Goal: Task Accomplishment & Management: Complete application form

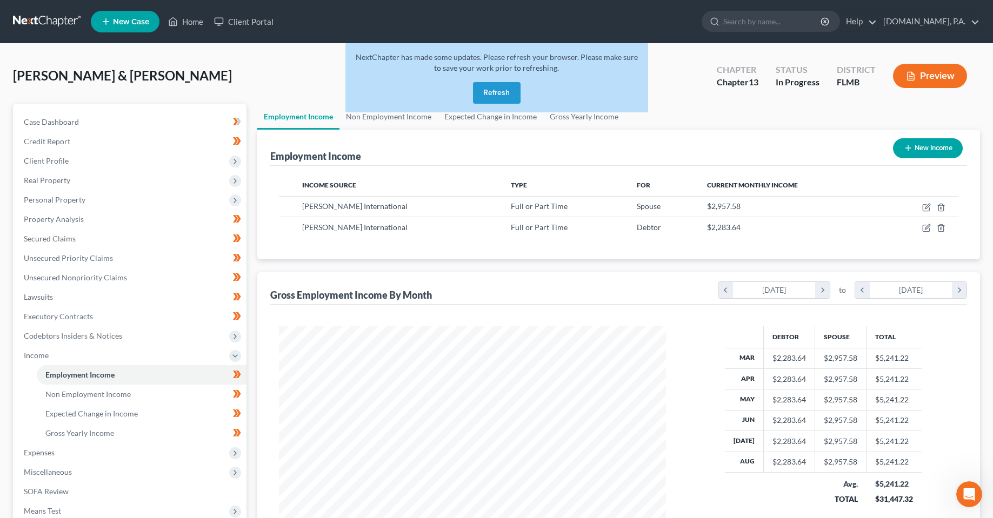
scroll to position [194, 409]
click at [684, 90] on div "[PERSON_NAME] & [PERSON_NAME] Upgraded Chapter Chapter 13 Status In [GEOGRAPHIC…" at bounding box center [496, 80] width 967 height 47
click at [485, 99] on button "Refresh" at bounding box center [497, 93] width 48 height 22
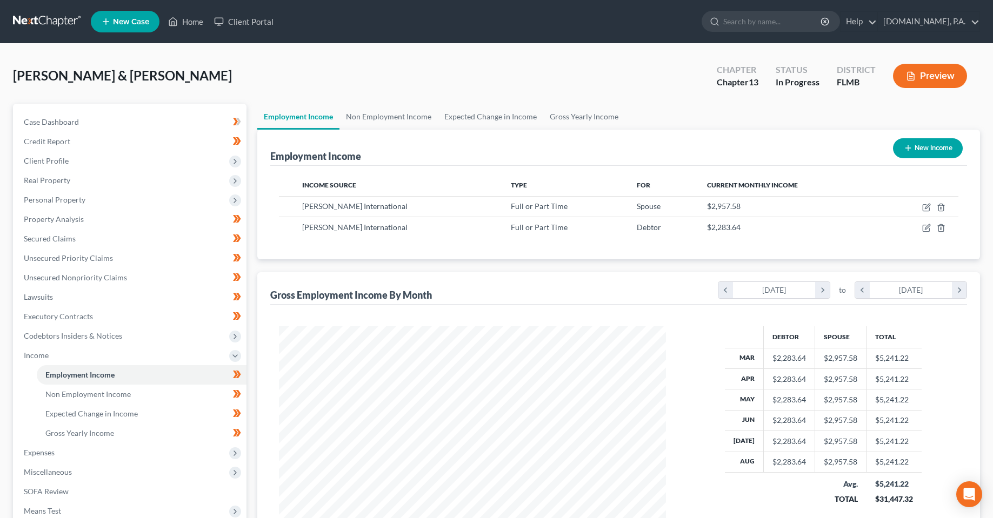
scroll to position [194, 409]
click at [343, 77] on div "[PERSON_NAME] & [PERSON_NAME] Upgraded Chapter Chapter 13 Status In [GEOGRAPHIC…" at bounding box center [496, 80] width 967 height 47
click at [374, 72] on div "[PERSON_NAME] & [PERSON_NAME] Upgraded Chapter Chapter 13 Status In [GEOGRAPHIC…" at bounding box center [496, 80] width 967 height 47
click at [387, 86] on div "[PERSON_NAME] & [PERSON_NAME] Upgraded Chapter Chapter 13 Status In [GEOGRAPHIC…" at bounding box center [496, 80] width 967 height 47
click at [977, 497] on div "Open Intercom Messenger" at bounding box center [969, 494] width 29 height 29
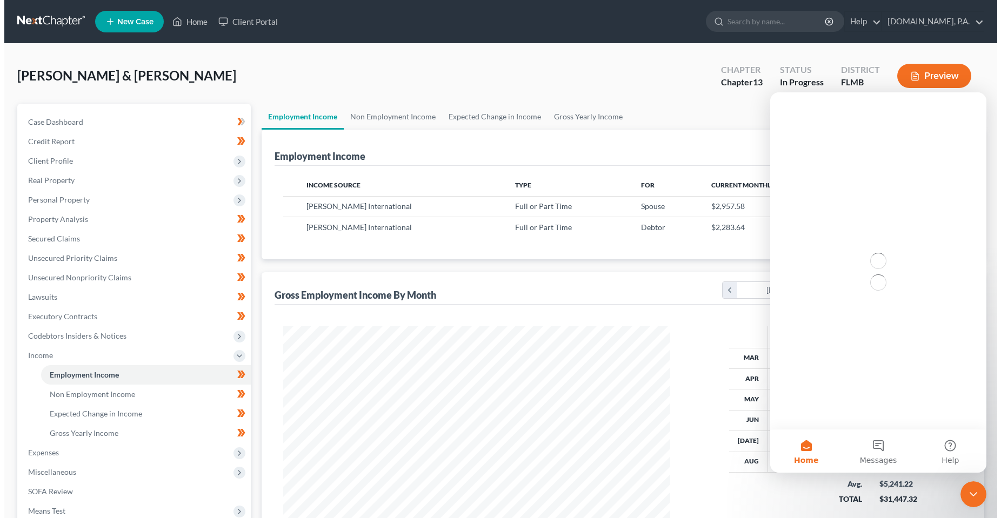
scroll to position [0, 0]
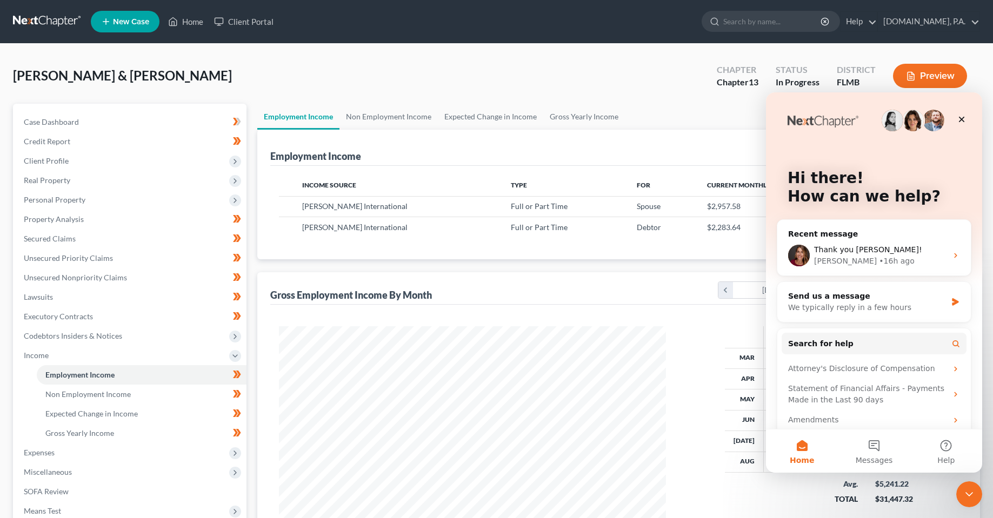
drag, startPoint x: 572, startPoint y: 74, endPoint x: 456, endPoint y: 41, distance: 120.2
click at [571, 74] on div "[PERSON_NAME] & [PERSON_NAME] Upgraded Chapter Chapter 13 Status In [GEOGRAPHIC…" at bounding box center [496, 80] width 967 height 47
click at [133, 15] on link "New Case" at bounding box center [125, 22] width 69 height 22
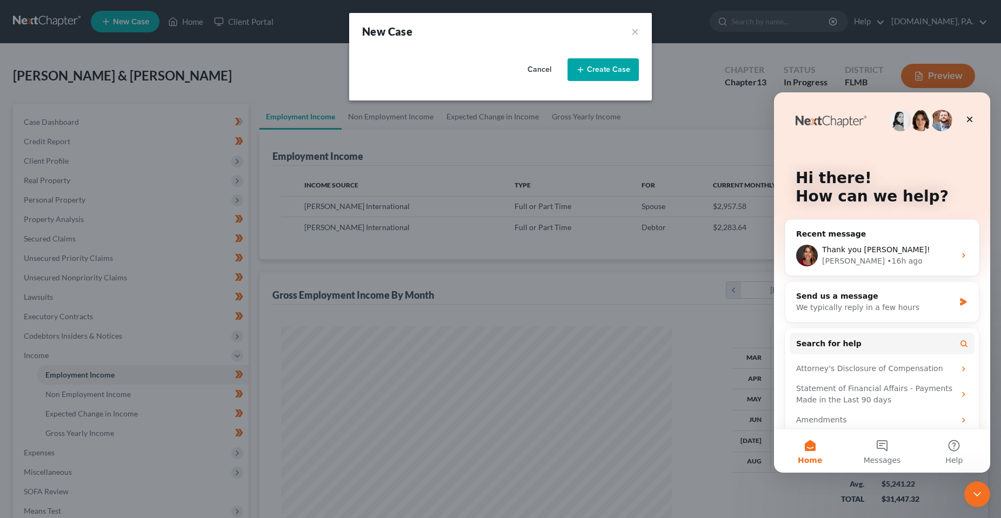
select select "15"
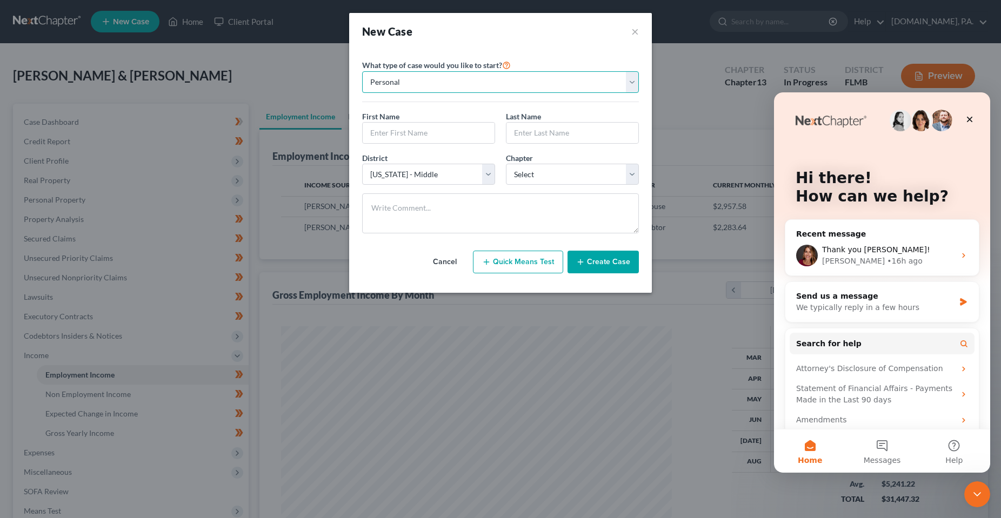
click at [454, 79] on select "Personal Business" at bounding box center [500, 82] width 277 height 22
click at [436, 135] on input "text" at bounding box center [429, 133] width 132 height 21
type input "[PERSON_NAME]"
type input "Test"
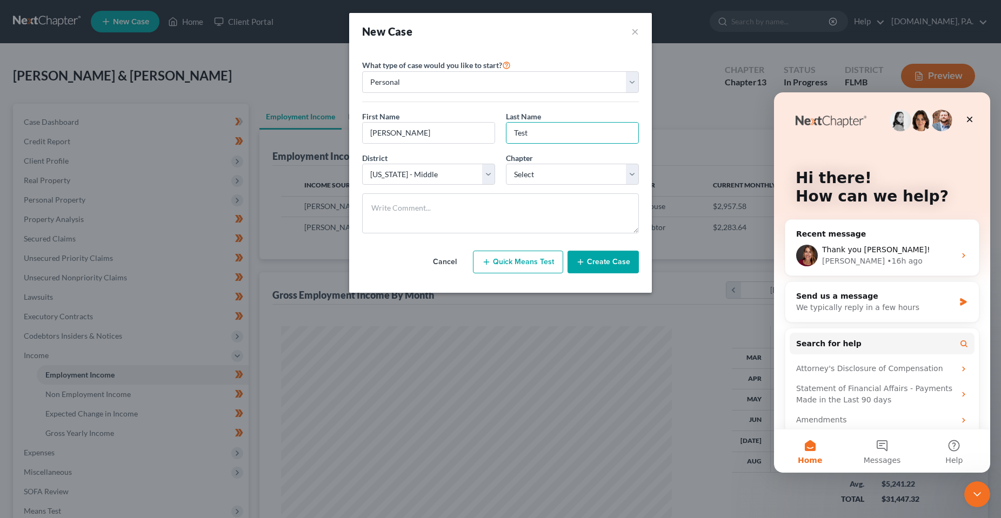
click at [627, 265] on button "Create Case" at bounding box center [602, 262] width 71 height 23
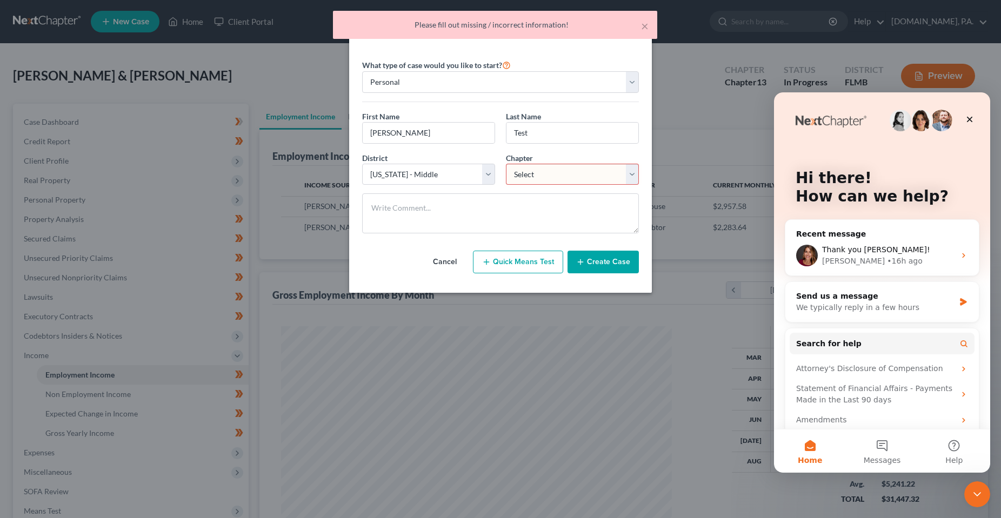
click at [555, 173] on select "Select 7 11 12 13" at bounding box center [572, 175] width 133 height 22
select select "0"
click at [506, 164] on select "Select 7 11 12 13" at bounding box center [572, 175] width 133 height 22
click at [605, 263] on button "Create Case" at bounding box center [602, 262] width 71 height 23
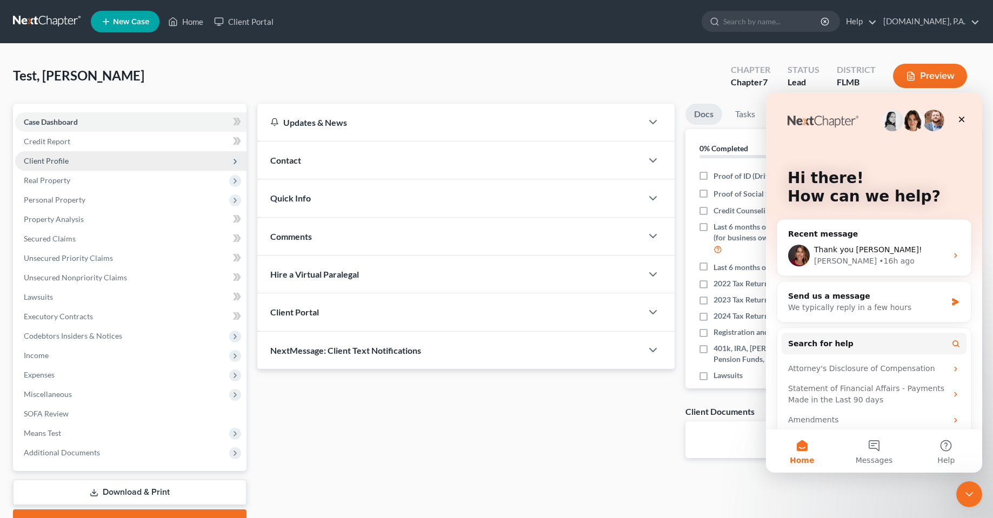
click at [59, 163] on span "Client Profile" at bounding box center [46, 160] width 45 height 9
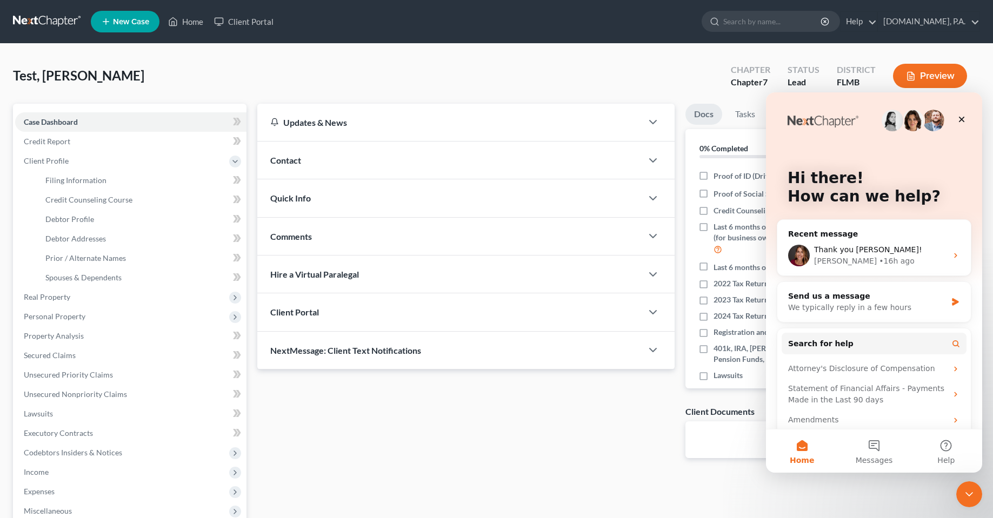
click at [319, 148] on div "Contact" at bounding box center [449, 160] width 384 height 37
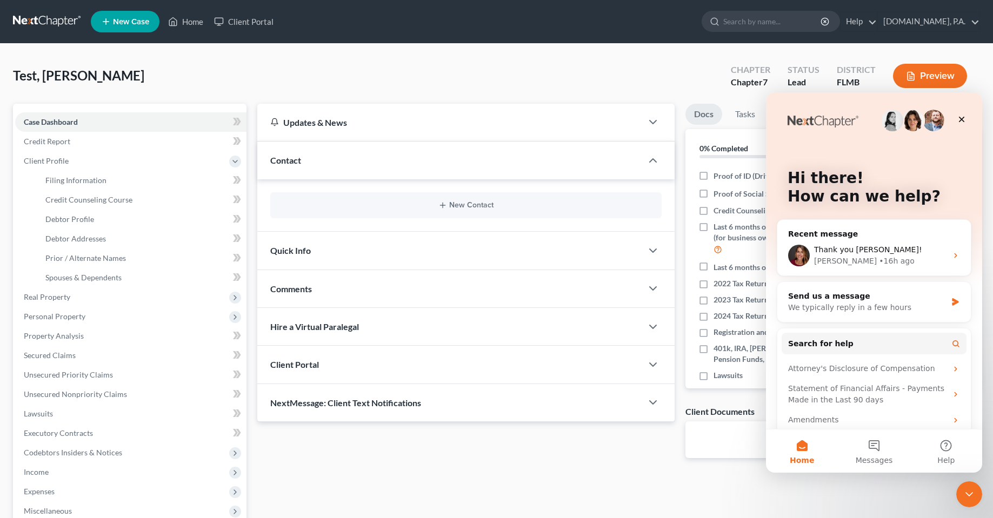
click at [488, 196] on div "New Contact" at bounding box center [465, 205] width 391 height 26
click at [479, 205] on button "New Contact" at bounding box center [465, 205] width 373 height 9
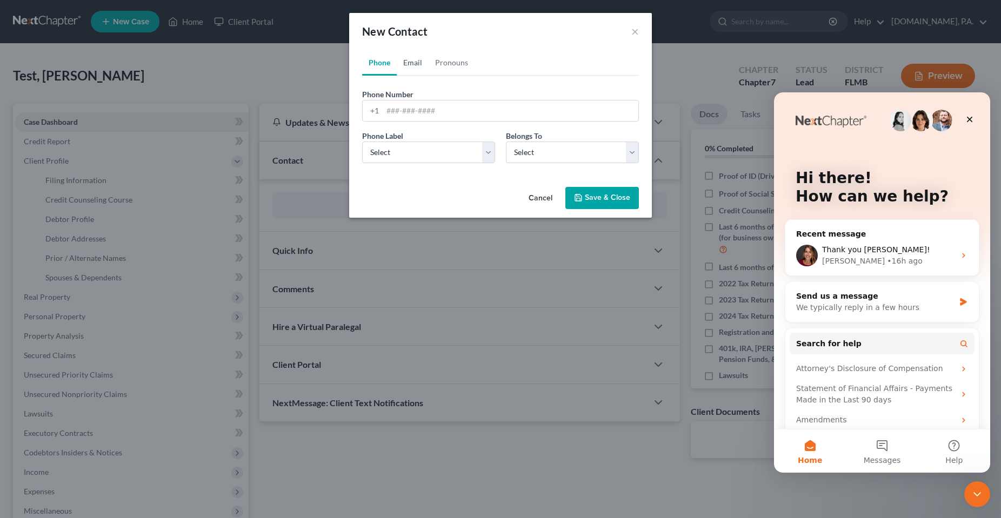
click at [409, 70] on link "Email" at bounding box center [413, 63] width 32 height 26
click at [416, 114] on input "email" at bounding box center [511, 111] width 256 height 21
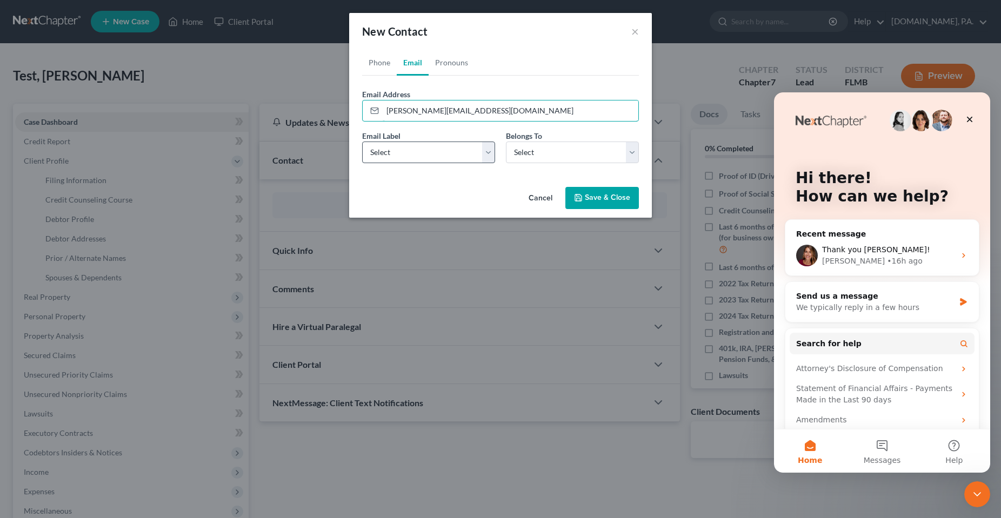
type input "[PERSON_NAME][EMAIL_ADDRESS][DOMAIN_NAME]"
click at [459, 158] on select "Select Home Work Other" at bounding box center [428, 153] width 133 height 22
select select "0"
click at [362, 142] on select "Select Home Work Other" at bounding box center [428, 153] width 133 height 22
click at [560, 154] on select "Select Client Other" at bounding box center [572, 153] width 133 height 22
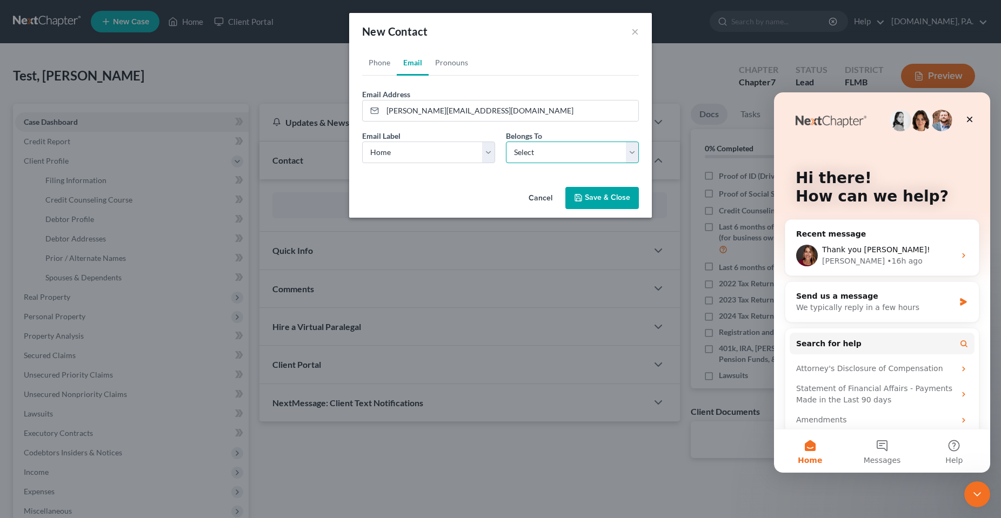
select select "0"
click at [506, 142] on select "Select Client Other" at bounding box center [572, 153] width 133 height 22
click at [593, 191] on button "Save & Close" at bounding box center [601, 198] width 73 height 23
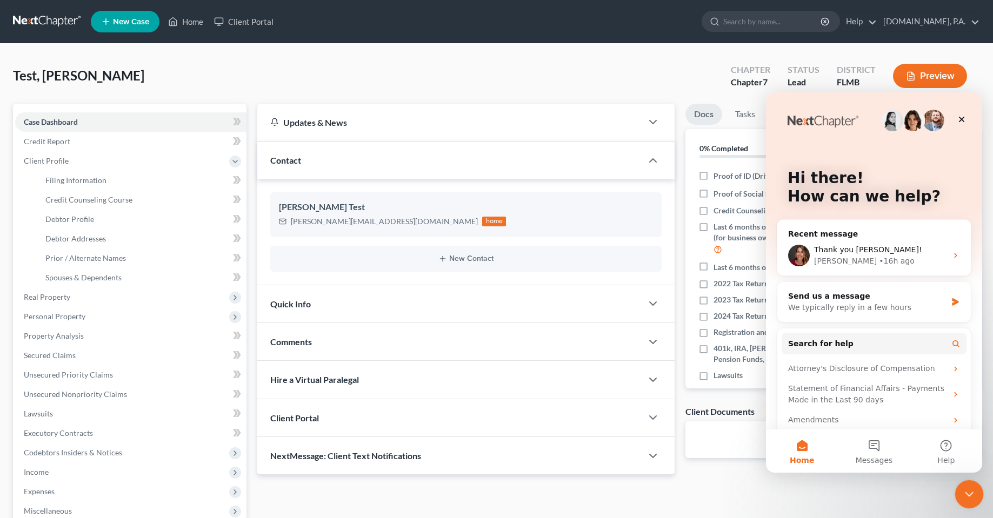
click at [961, 492] on icon "Close Intercom Messenger" at bounding box center [967, 492] width 13 height 13
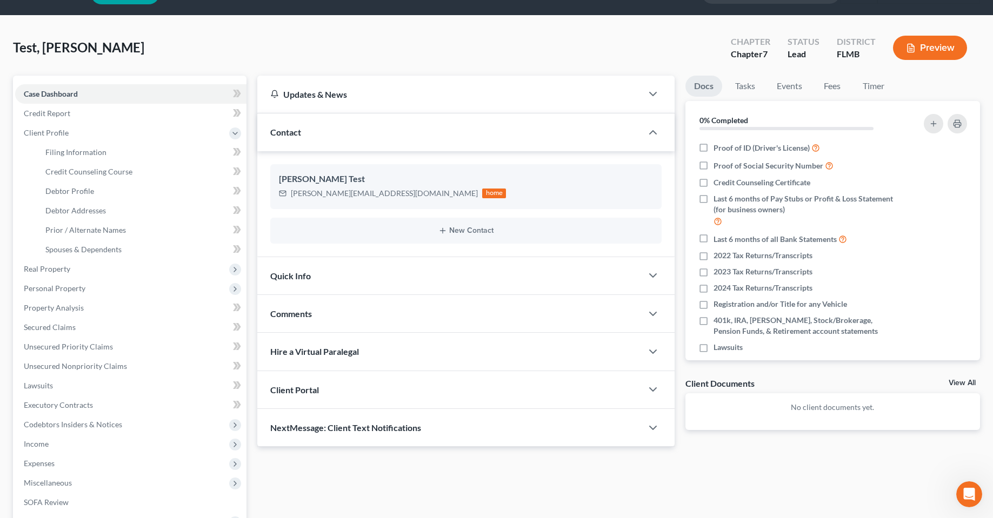
scroll to position [54, 0]
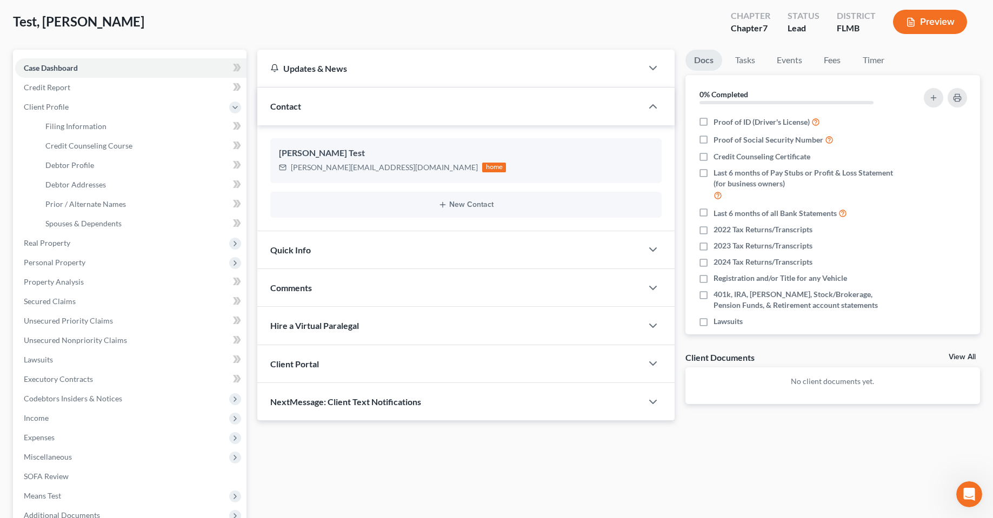
click at [428, 380] on div "Client Portal" at bounding box center [449, 363] width 384 height 37
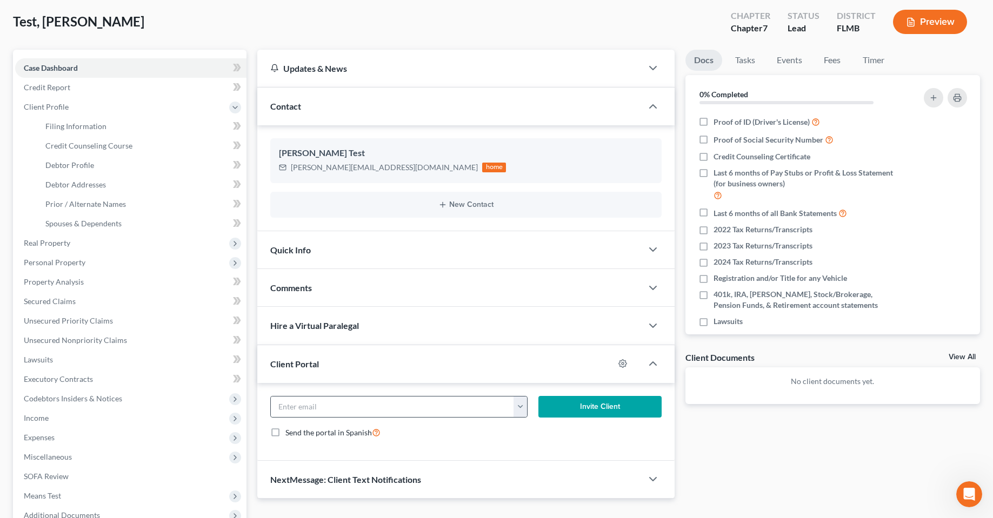
click at [521, 410] on button "button" at bounding box center [520, 407] width 14 height 21
click at [539, 434] on link "[PERSON_NAME][EMAIL_ADDRESS][DOMAIN_NAME]" at bounding box center [617, 430] width 208 height 18
type input "[PERSON_NAME][EMAIL_ADDRESS][DOMAIN_NAME]"
click at [605, 406] on button "Invite Client" at bounding box center [599, 407] width 123 height 22
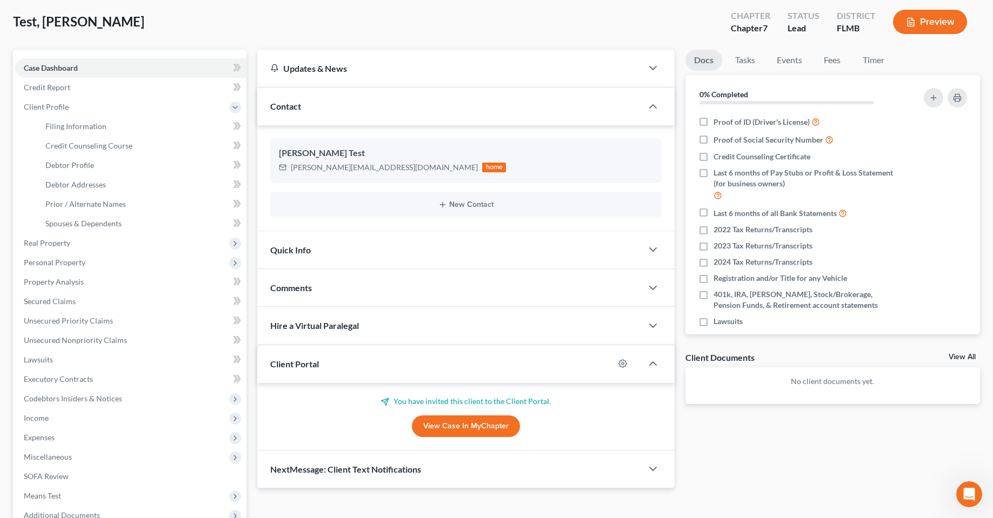
click at [617, 365] on div at bounding box center [628, 363] width 28 height 17
click at [624, 365] on icon "button" at bounding box center [622, 363] width 9 height 9
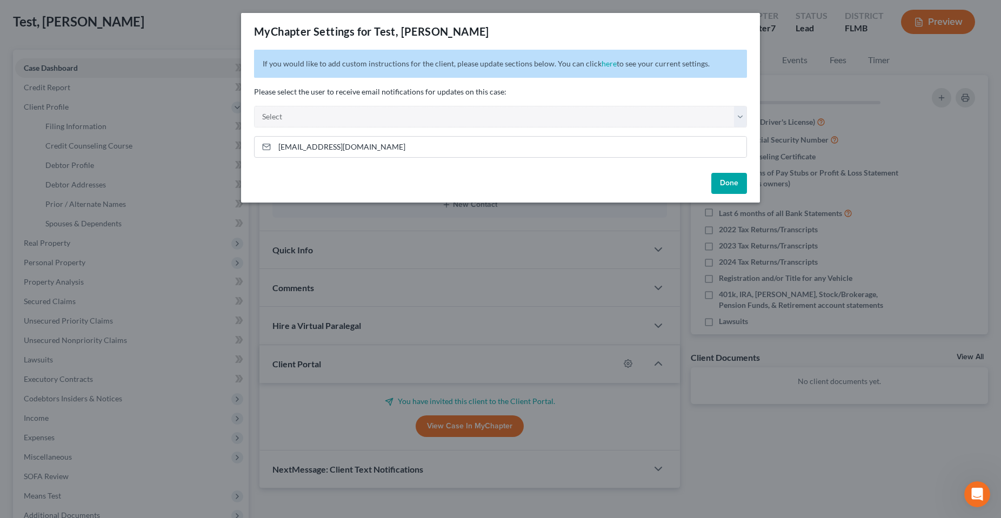
click at [729, 180] on button "Done" at bounding box center [729, 184] width 36 height 22
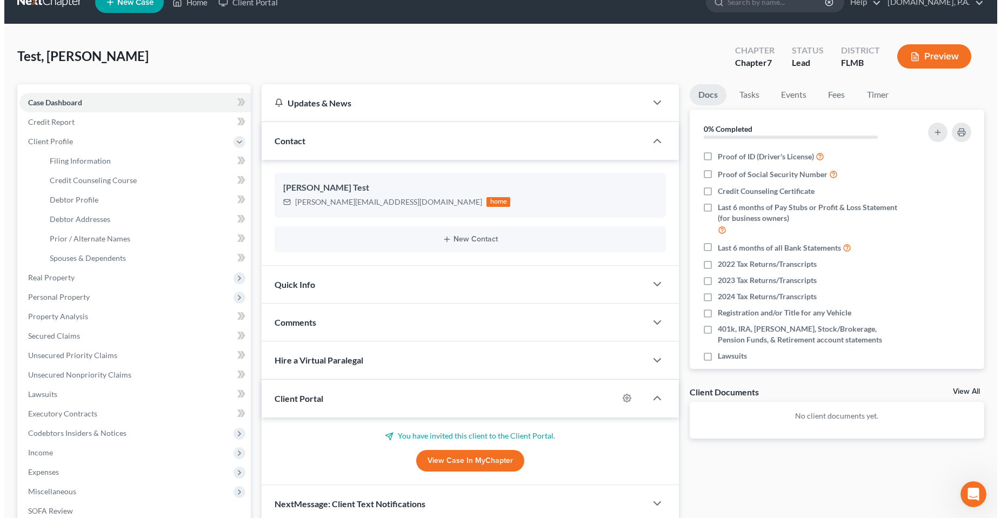
scroll to position [0, 0]
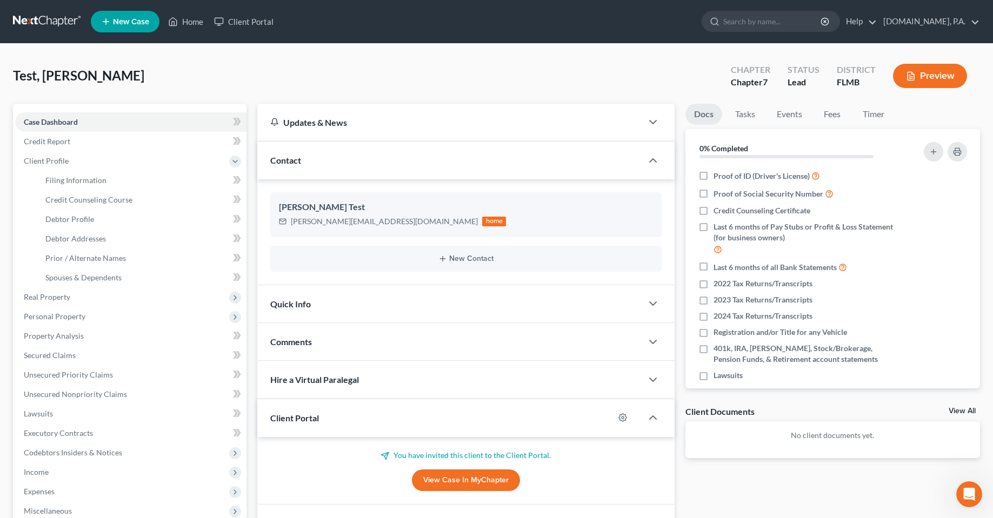
click at [423, 78] on div "Test, [PERSON_NAME] Upgraded Chapter Chapter 7 Status Lead District [GEOGRAPHIC…" at bounding box center [496, 80] width 967 height 47
click at [242, 26] on link "Client Portal" at bounding box center [244, 21] width 70 height 19
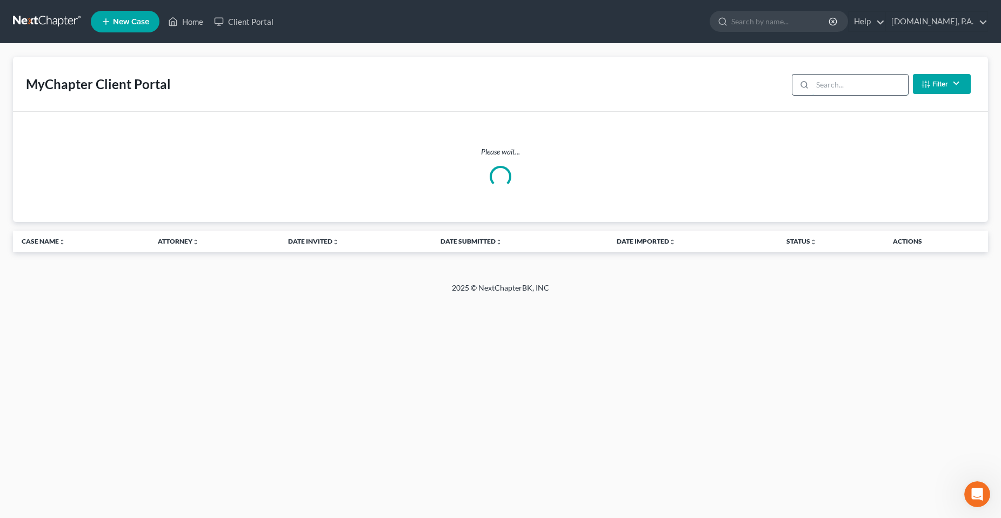
click at [842, 83] on input "search" at bounding box center [860, 85] width 96 height 21
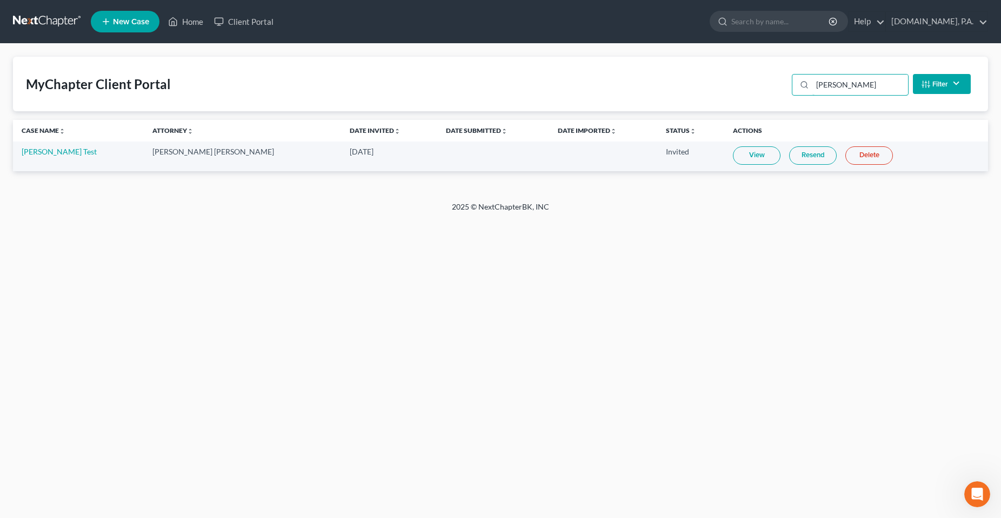
type input "[PERSON_NAME]"
click at [795, 155] on link "Resend" at bounding box center [813, 155] width 48 height 18
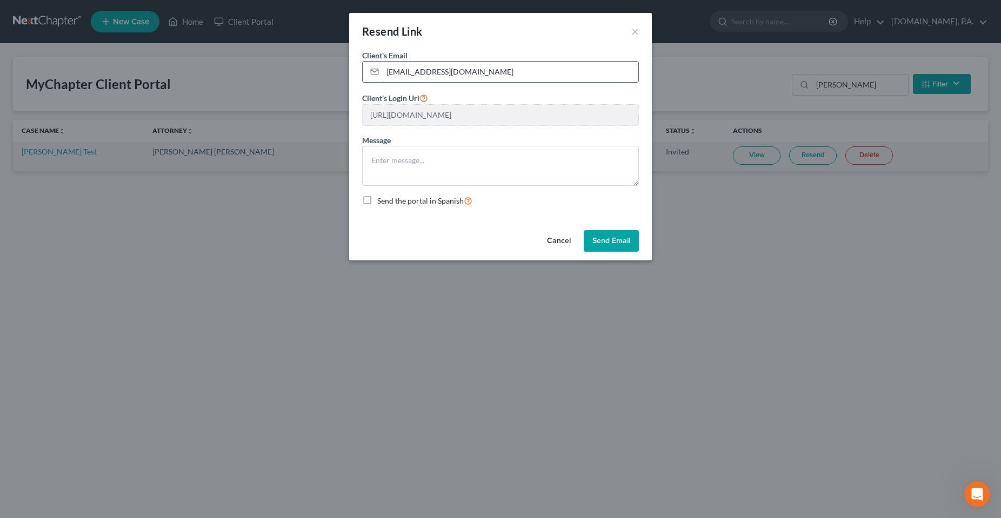
drag, startPoint x: 424, startPoint y: 72, endPoint x: 364, endPoint y: 82, distance: 61.3
click at [364, 82] on div "[EMAIL_ADDRESS][DOMAIN_NAME]" at bounding box center [500, 72] width 277 height 22
type input "[PERSON_NAME][EMAIL_ADDRESS][DOMAIN_NAME]"
click at [474, 217] on div "Client's Email * [PERSON_NAME][EMAIL_ADDRESS][DOMAIN_NAME] Client's Login Url […" at bounding box center [500, 138] width 303 height 176
click at [607, 234] on button "Send Email" at bounding box center [611, 241] width 55 height 22
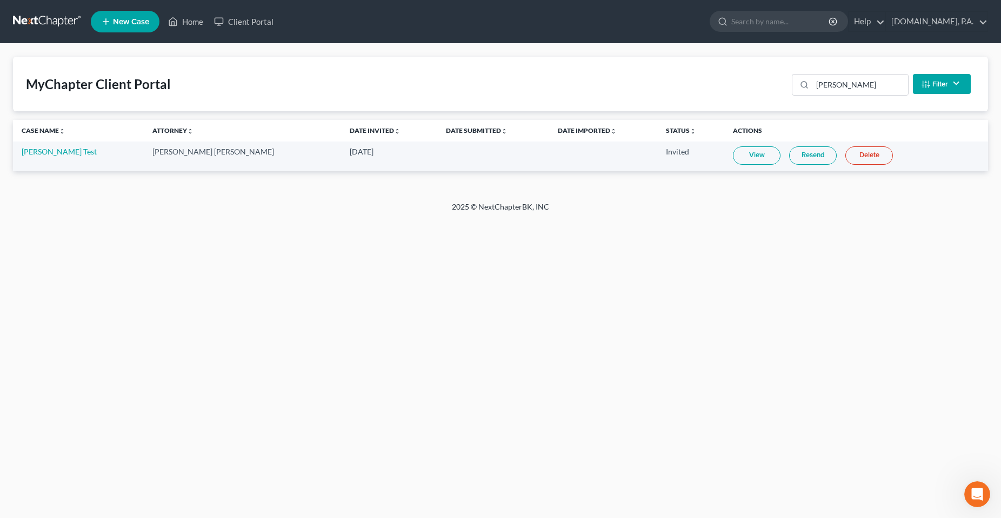
drag, startPoint x: 225, startPoint y: 362, endPoint x: 263, endPoint y: 351, distance: 39.9
click at [228, 360] on div "Home New Case Client Portal [DOMAIN_NAME], P.A. [PERSON_NAME][EMAIL_ADDRESS][DO…" at bounding box center [500, 259] width 1001 height 518
click at [776, 145] on td "View Resend Delete" at bounding box center [856, 157] width 264 height 30
click at [789, 157] on link "Resend" at bounding box center [813, 155] width 48 height 18
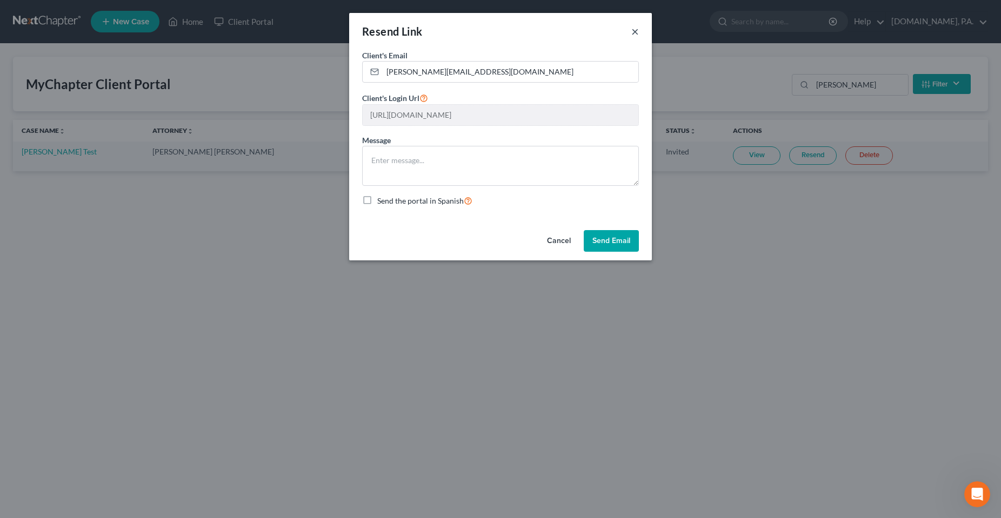
click at [638, 26] on button "×" at bounding box center [635, 31] width 8 height 13
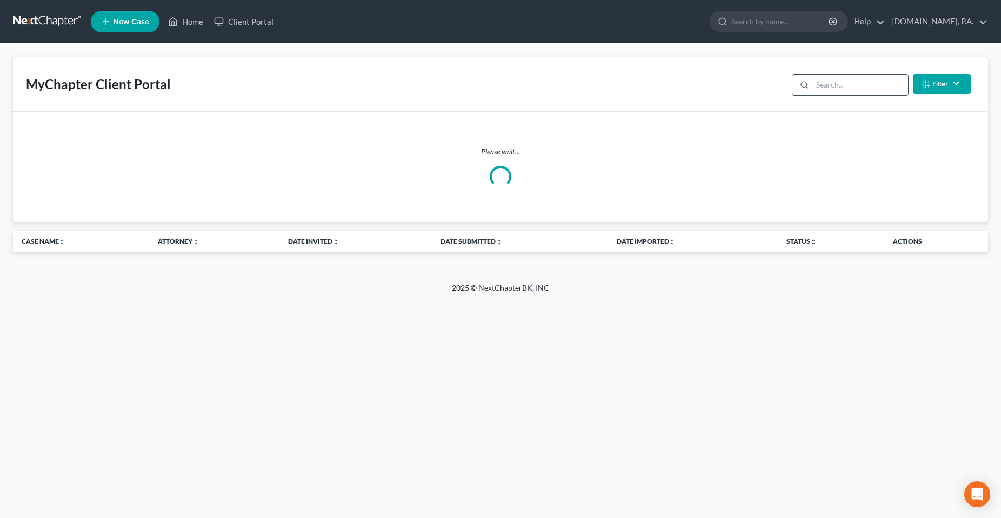
click at [822, 88] on input "search" at bounding box center [860, 85] width 96 height 21
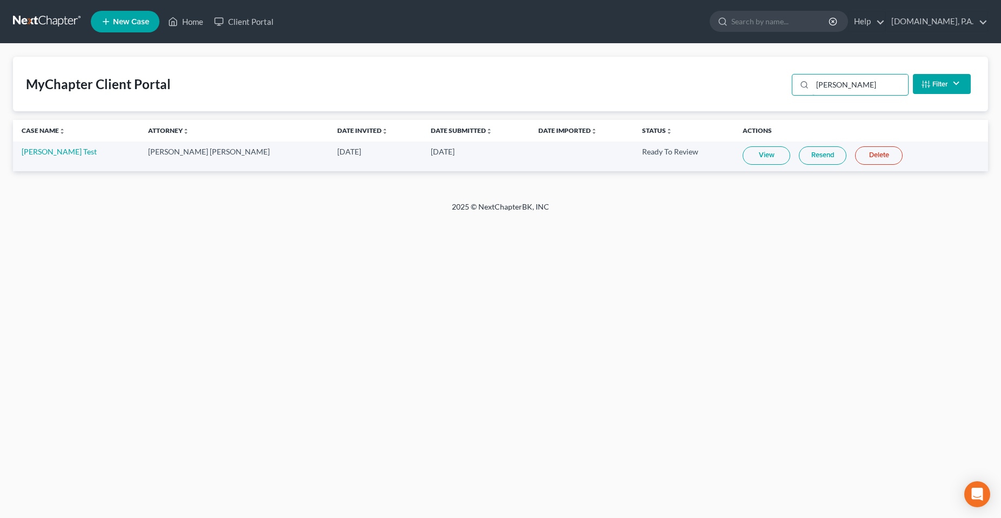
type input "[PERSON_NAME]"
click at [799, 158] on link "Resend" at bounding box center [823, 155] width 48 height 18
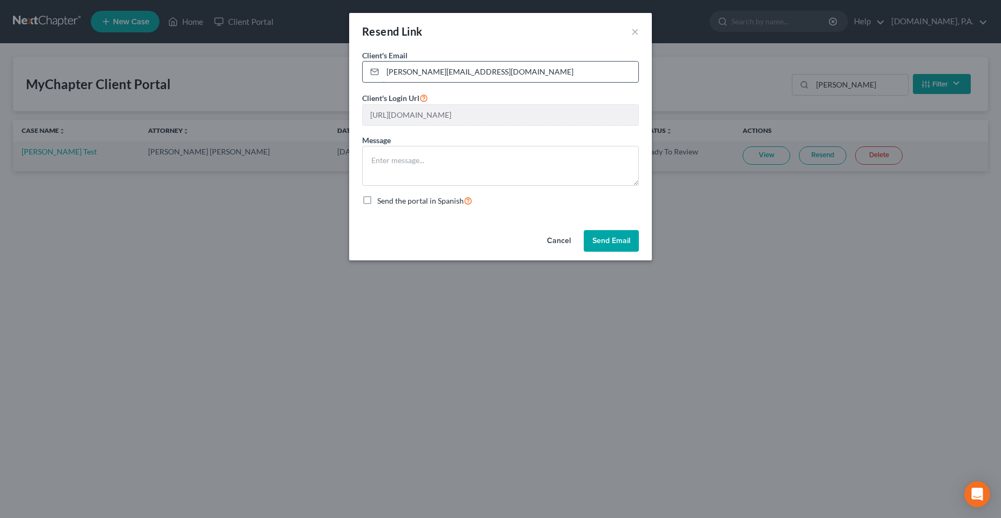
drag, startPoint x: 400, startPoint y: 74, endPoint x: 375, endPoint y: 77, distance: 25.0
click at [375, 77] on div "[PERSON_NAME][EMAIL_ADDRESS][DOMAIN_NAME]" at bounding box center [500, 72] width 277 height 22
click at [427, 227] on div "Cancel Send Email" at bounding box center [500, 243] width 303 height 35
click at [552, 243] on button "Cancel" at bounding box center [558, 241] width 41 height 22
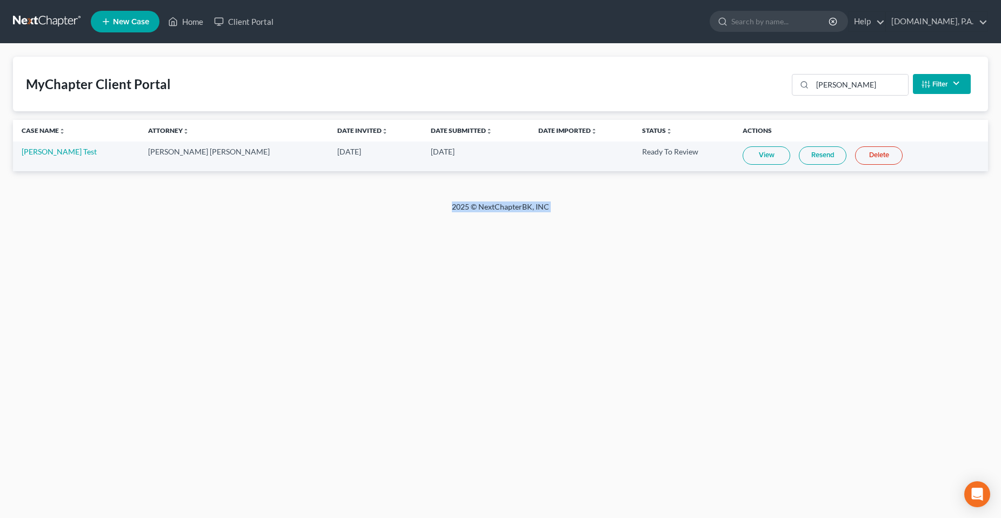
drag, startPoint x: 299, startPoint y: 320, endPoint x: 549, endPoint y: 374, distance: 255.3
click at [983, 500] on div "Open Intercom Messenger" at bounding box center [977, 494] width 29 height 29
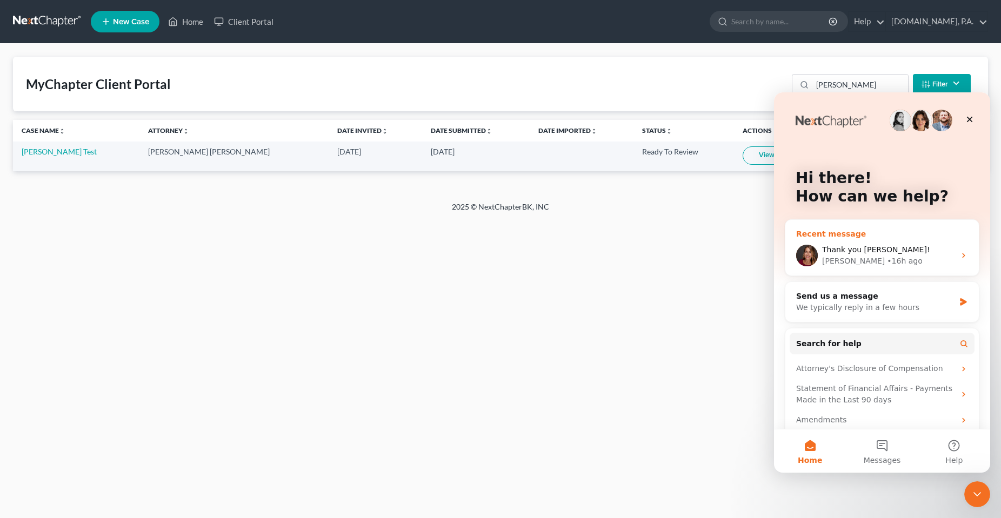
click at [833, 246] on span "Thank you [PERSON_NAME]!" at bounding box center [876, 249] width 108 height 9
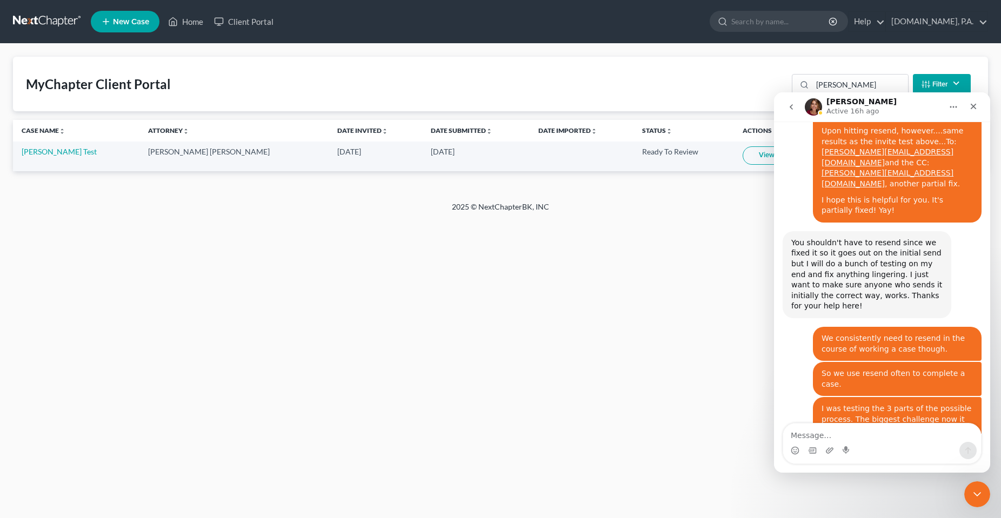
scroll to position [4671, 0]
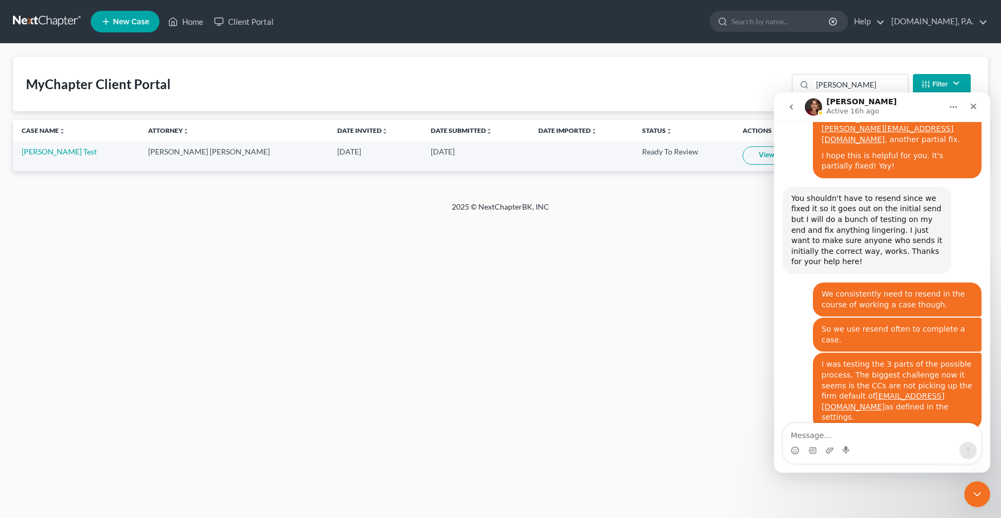
click at [858, 434] on textarea "Message…" at bounding box center [882, 433] width 198 height 18
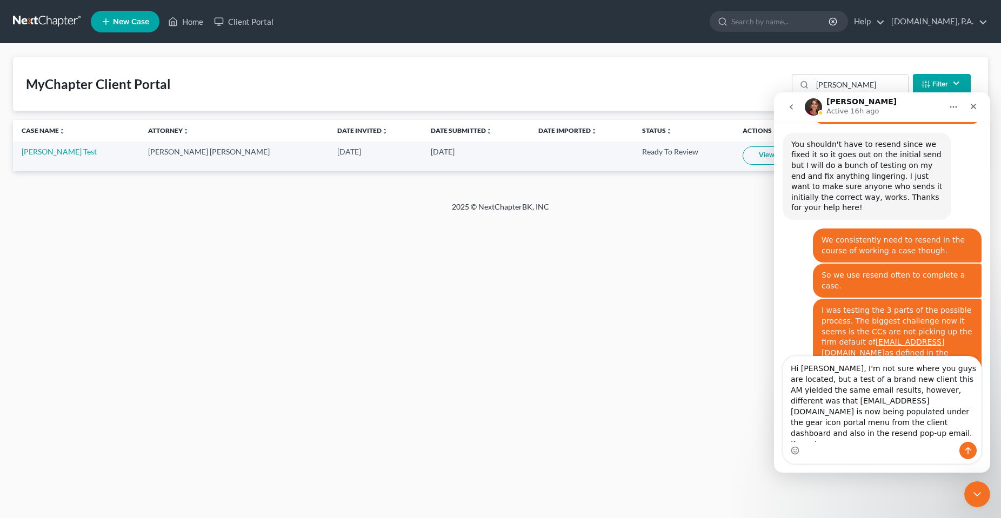
scroll to position [4736, 0]
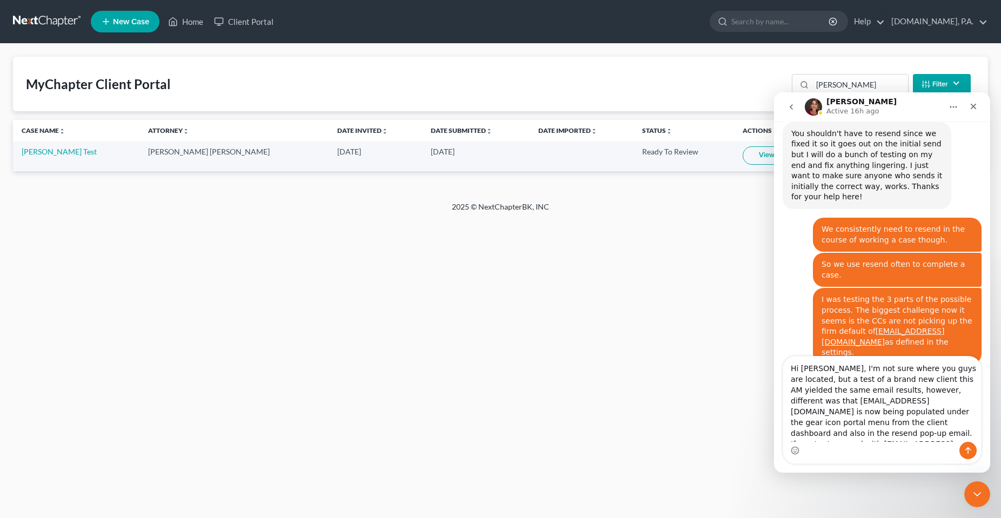
type textarea "Hi Katie, I'm not sure where you guys are located, but a test of a brand new cl…"
click at [507, 294] on div "Home New Case Client Portal [DOMAIN_NAME], P.A. [PERSON_NAME][EMAIL_ADDRESS][DO…" at bounding box center [500, 259] width 1001 height 518
click at [799, 157] on link "Resend" at bounding box center [823, 155] width 48 height 18
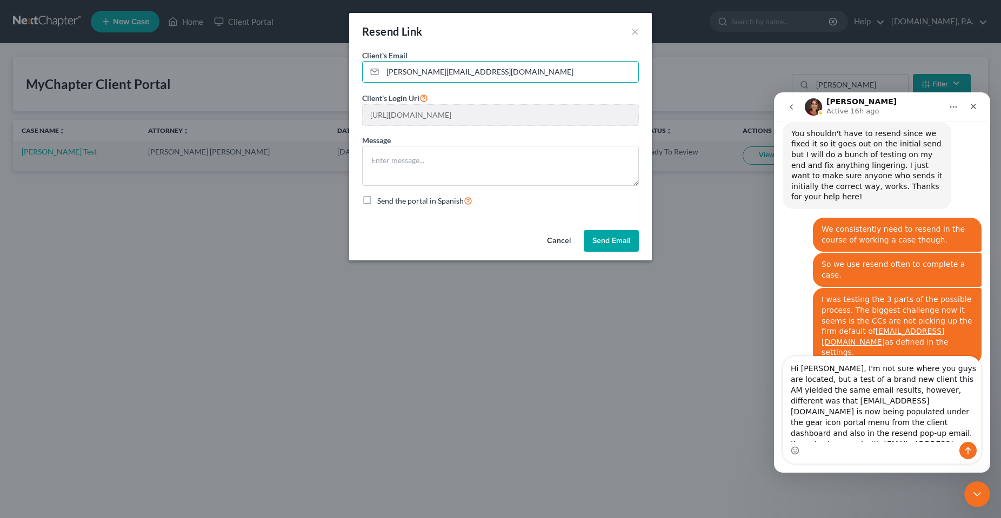
drag, startPoint x: 400, startPoint y: 70, endPoint x: 323, endPoint y: 83, distance: 78.8
click at [325, 82] on div "Resend Link × Client's Email * [PERSON_NAME][EMAIL_ADDRESS][DOMAIN_NAME] Client…" at bounding box center [500, 259] width 1001 height 518
type input "[EMAIL_ADDRESS][DOMAIN_NAME]"
click at [476, 220] on div "Client's Email * documents@fresh-start.law Client's Login Url https://app.mycha…" at bounding box center [500, 138] width 303 height 176
click at [607, 244] on button "Send Email" at bounding box center [611, 241] width 55 height 22
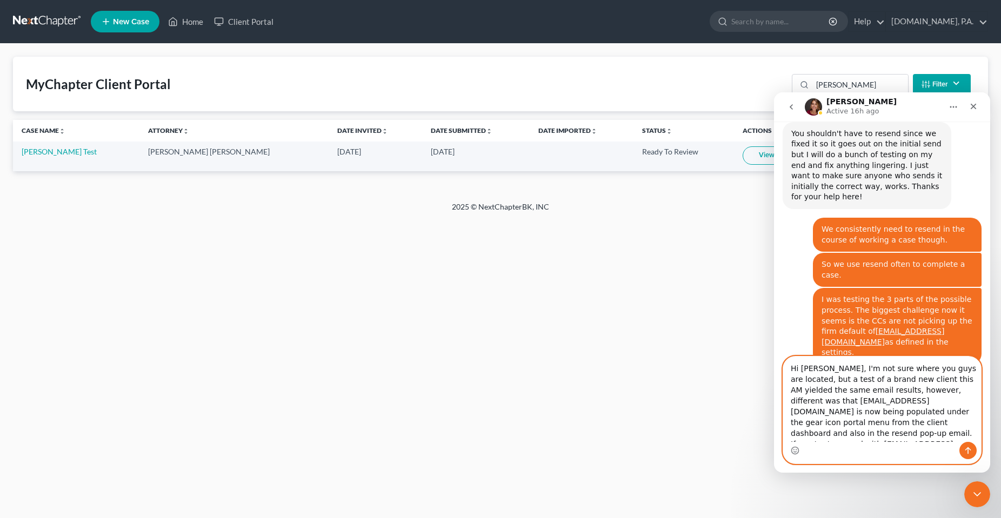
click at [936, 434] on textarea "Hi Katie, I'm not sure where you guys are located, but a test of a brand new cl…" at bounding box center [882, 399] width 198 height 85
click at [951, 437] on textarea "Hi Katie, I'm not sure where you guys are located, but a test of a brand new cl…" at bounding box center [882, 399] width 198 height 85
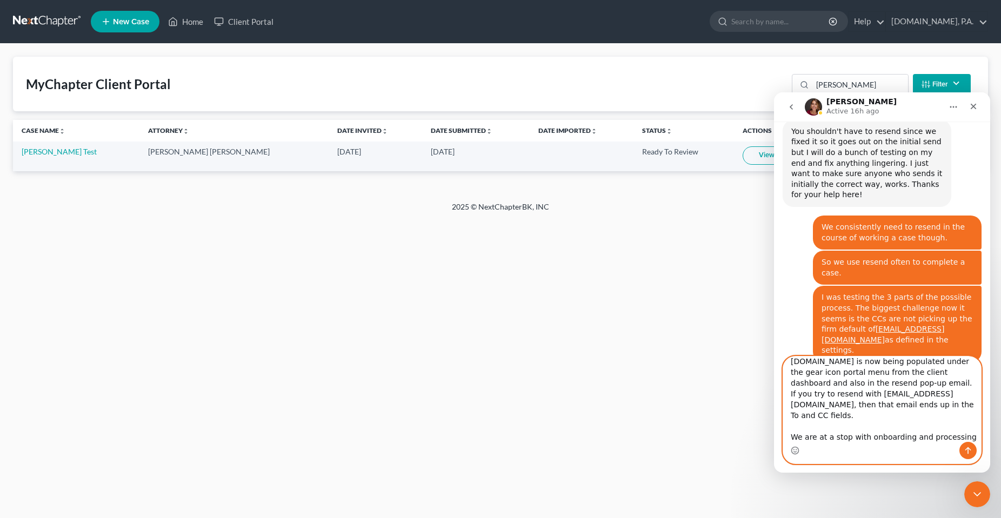
scroll to position [61, 0]
click at [900, 438] on textarea "Hi Katie, I'm not sure where you guys are located, but a test of a brand new cl…" at bounding box center [882, 399] width 198 height 85
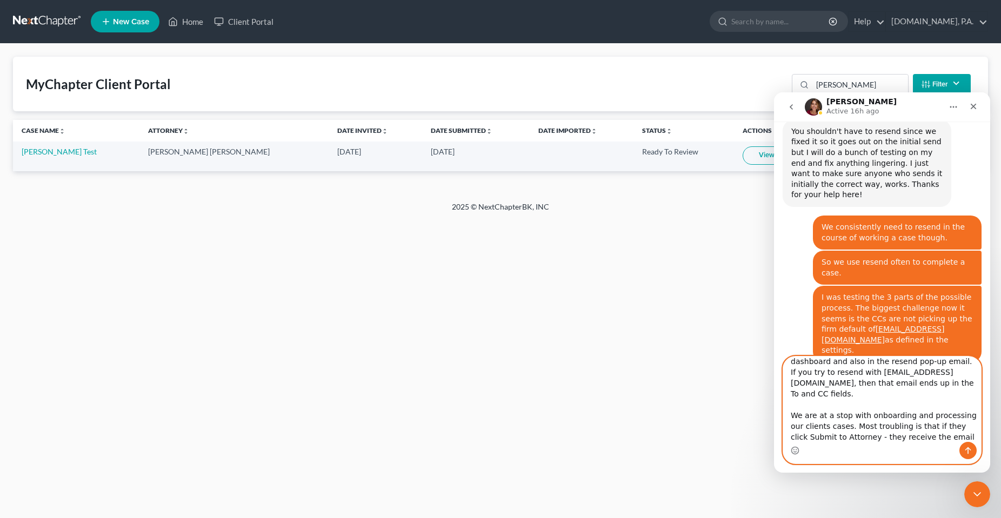
scroll to position [83, 0]
type textarea "Hi Katie, I'm not sure where you guys are located, but a test of a brand new cl…"
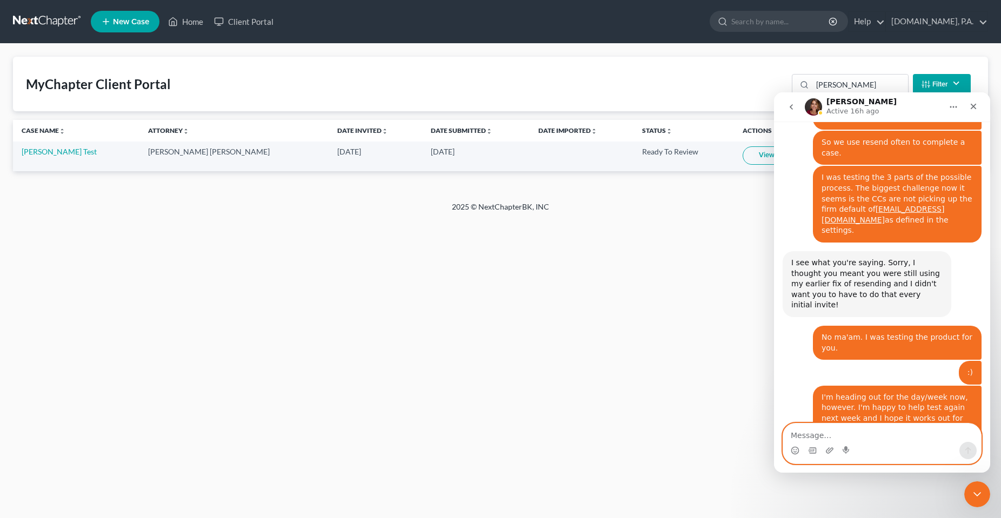
scroll to position [4892, 0]
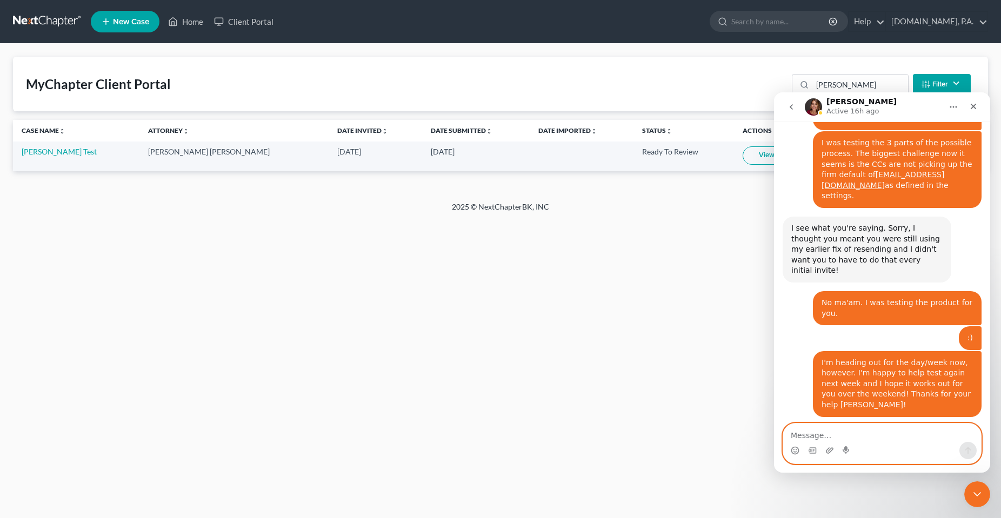
click at [846, 436] on textarea "Message…" at bounding box center [882, 433] width 198 height 18
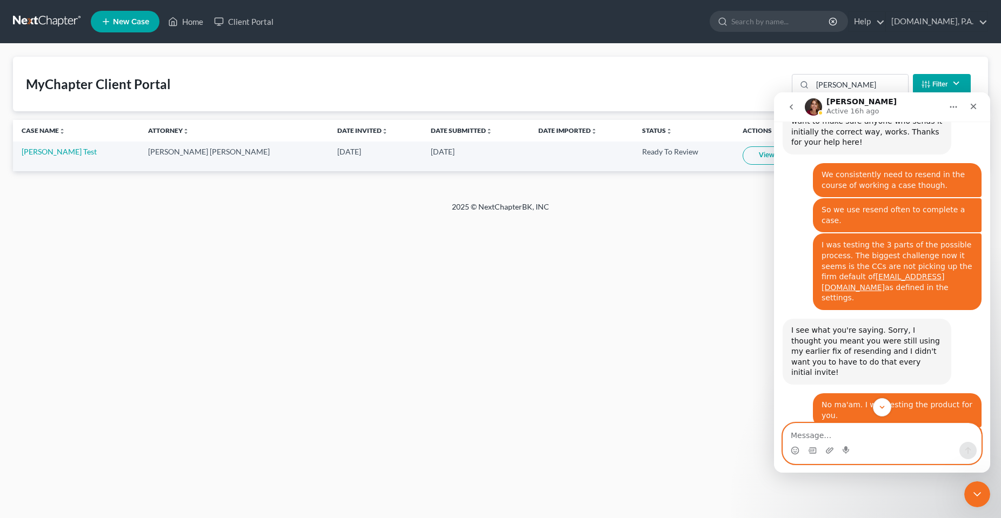
scroll to position [4784, 0]
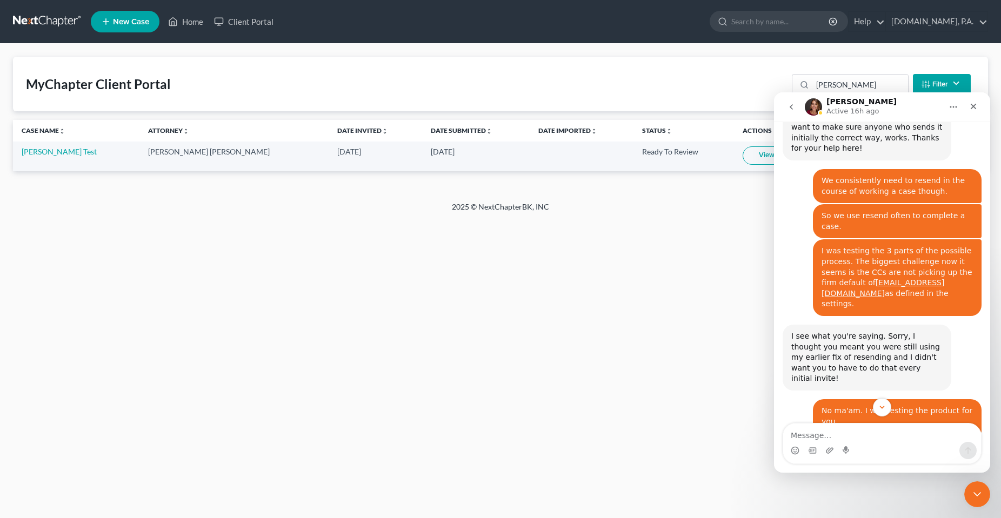
drag, startPoint x: 842, startPoint y: 235, endPoint x: 932, endPoint y: 246, distance: 90.4
drag, startPoint x: 846, startPoint y: 114, endPoint x: 859, endPoint y: 116, distance: 13.1
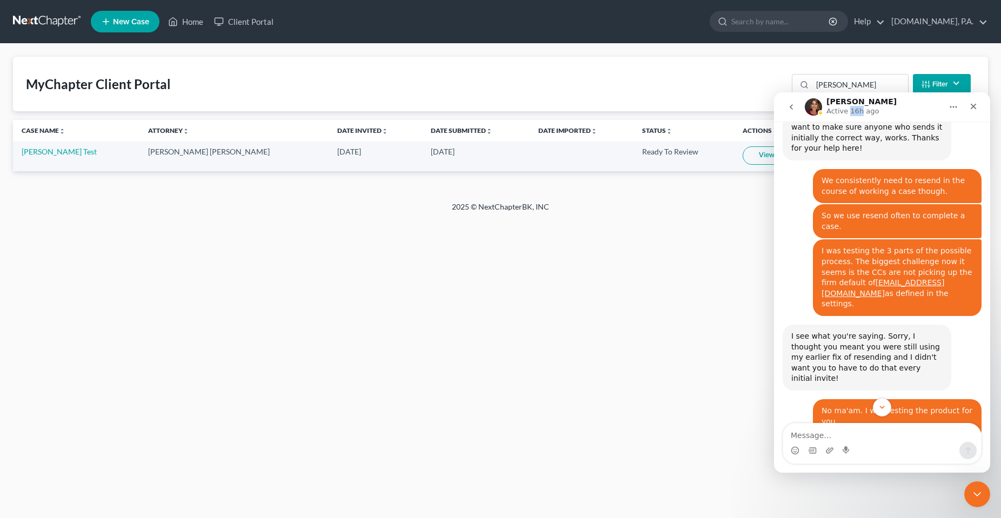
click at [859, 116] on p "Active 16h ago" at bounding box center [852, 111] width 52 height 11
click at [979, 495] on icon "Close Intercom Messenger" at bounding box center [975, 492] width 13 height 13
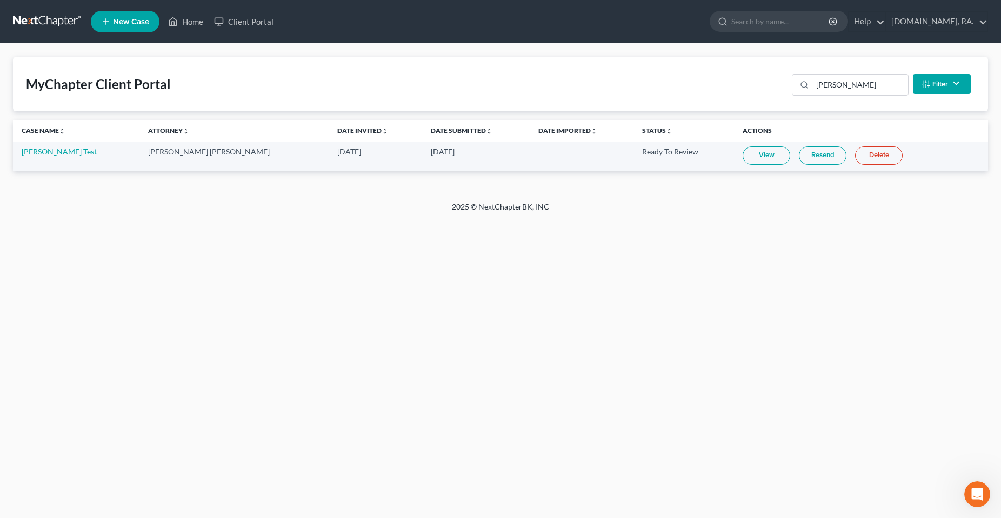
click at [386, 237] on div "Home New Case Client Portal [DOMAIN_NAME], P.A. [PERSON_NAME][EMAIL_ADDRESS][DO…" at bounding box center [500, 259] width 1001 height 518
click at [318, 319] on div "Home New Case Client Portal [DOMAIN_NAME], P.A. [PERSON_NAME][EMAIL_ADDRESS][DO…" at bounding box center [500, 259] width 1001 height 518
click at [983, 487] on div "Open Intercom Messenger" at bounding box center [976, 493] width 36 height 36
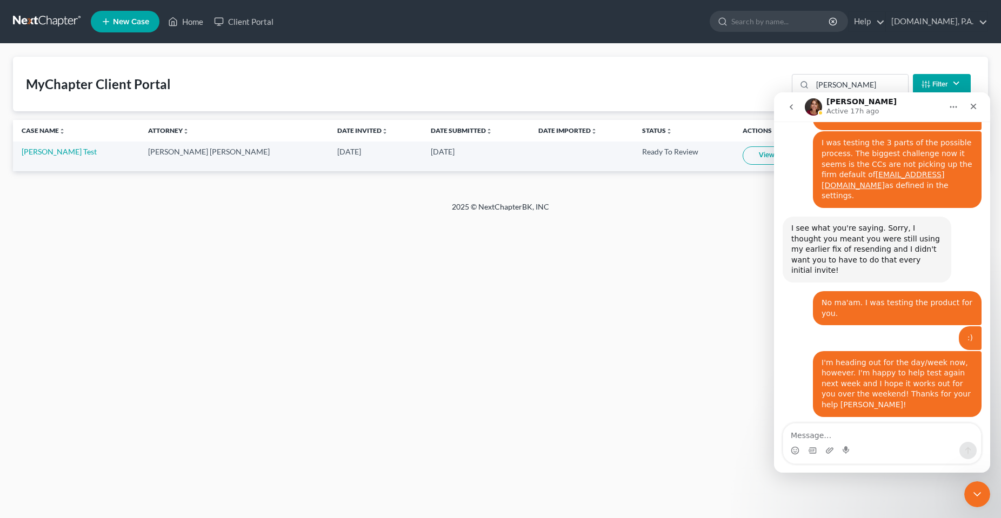
click at [855, 437] on textarea "Message…" at bounding box center [882, 433] width 198 height 18
drag, startPoint x: 976, startPoint y: 494, endPoint x: 1923, endPoint y: 975, distance: 1061.4
click at [977, 495] on icon "Close Intercom Messenger" at bounding box center [975, 492] width 13 height 13
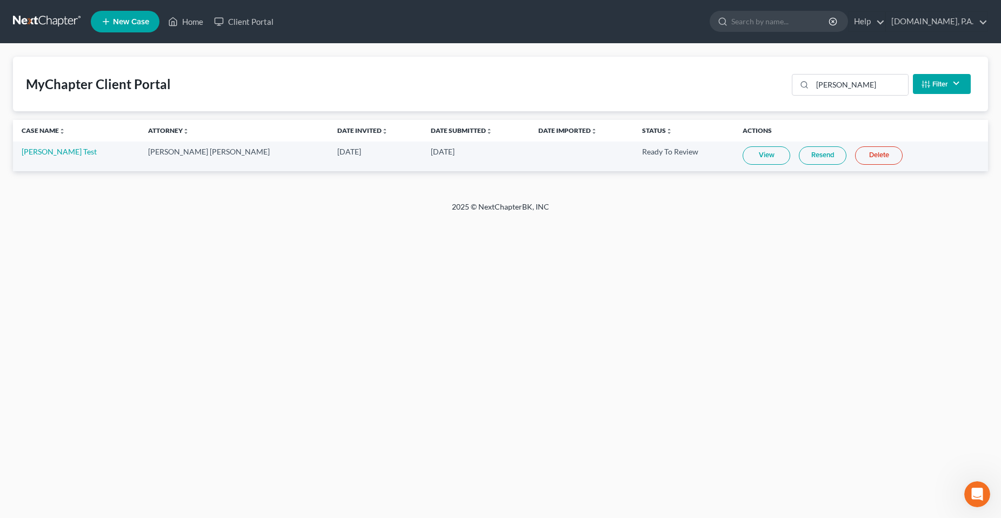
click at [633, 371] on div "Home New Case Client Portal [DOMAIN_NAME], P.A. [PERSON_NAME][EMAIL_ADDRESS][DO…" at bounding box center [500, 259] width 1001 height 518
click at [549, 466] on div "Home New Case Client Portal [DOMAIN_NAME], P.A. [PERSON_NAME][EMAIL_ADDRESS][DO…" at bounding box center [502, 259] width 1005 height 518
click at [210, 337] on div "Home New Case Client Portal [DOMAIN_NAME], P.A. [PERSON_NAME][EMAIL_ADDRESS][DO…" at bounding box center [502, 259] width 1005 height 518
drag, startPoint x: 297, startPoint y: 287, endPoint x: 321, endPoint y: 281, distance: 24.6
click at [298, 287] on div "Home New Case Client Portal [DOMAIN_NAME], P.A. [PERSON_NAME][EMAIL_ADDRESS][DO…" at bounding box center [502, 259] width 1005 height 518
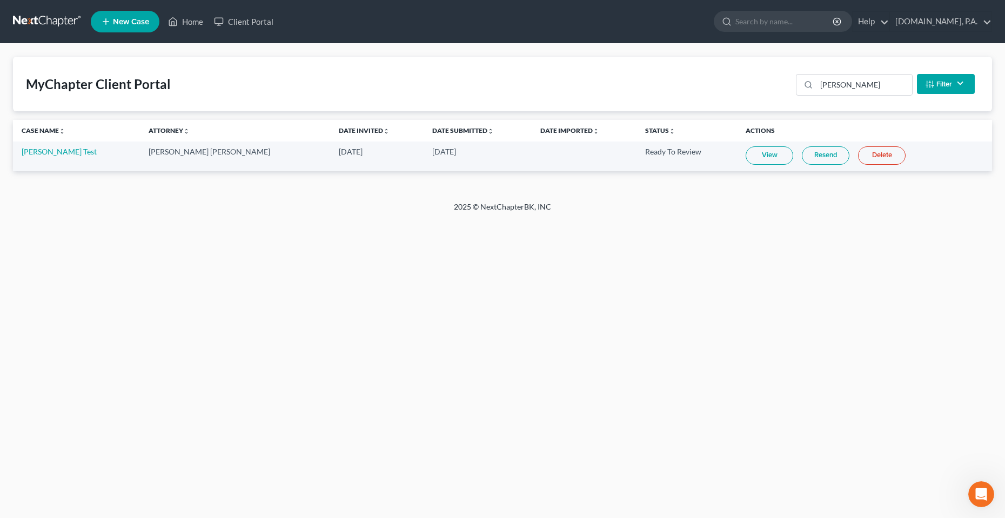
click at [399, 311] on div "Home New Case Client Portal [DOMAIN_NAME], P.A. [PERSON_NAME][EMAIL_ADDRESS][DO…" at bounding box center [502, 259] width 1005 height 518
click at [980, 477] on div "Home New Case Client Portal [DOMAIN_NAME], P.A. [PERSON_NAME][EMAIL_ADDRESS][DO…" at bounding box center [502, 259] width 1005 height 518
click at [982, 485] on div "Open Intercom Messenger" at bounding box center [980, 493] width 36 height 36
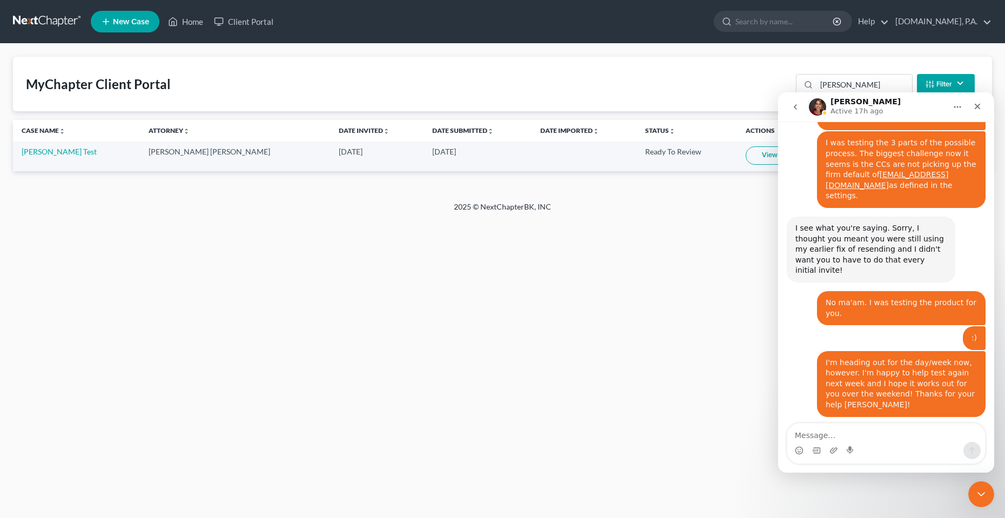
click at [275, 380] on div "Home New Case Client Portal [DOMAIN_NAME], P.A. [PERSON_NAME][EMAIL_ADDRESS][DO…" at bounding box center [502, 259] width 1005 height 518
drag, startPoint x: 436, startPoint y: 370, endPoint x: 432, endPoint y: 362, distance: 9.4
click at [436, 370] on div "Home New Case Client Portal [DOMAIN_NAME], P.A. [PERSON_NAME][EMAIL_ADDRESS][DO…" at bounding box center [502, 259] width 1005 height 518
click at [979, 493] on icon "Close Intercom Messenger" at bounding box center [979, 492] width 13 height 13
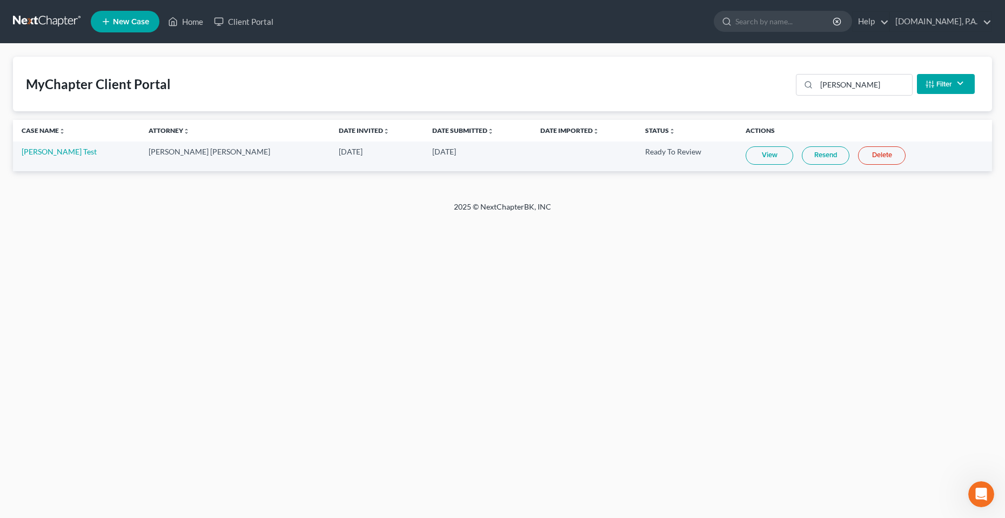
click at [643, 437] on div "Home New Case Client Portal [DOMAIN_NAME], P.A. [PERSON_NAME][EMAIL_ADDRESS][DO…" at bounding box center [502, 259] width 1005 height 518
drag, startPoint x: 89, startPoint y: 364, endPoint x: 91, endPoint y: 374, distance: 10.9
click at [89, 365] on div "Home New Case Client Portal [DOMAIN_NAME], P.A. [PERSON_NAME][EMAIL_ADDRESS][DO…" at bounding box center [502, 259] width 1005 height 518
click at [219, 312] on div "Home New Case Client Portal [DOMAIN_NAME], P.A. [PERSON_NAME][EMAIL_ADDRESS][DO…" at bounding box center [502, 259] width 1005 height 518
click at [276, 233] on div "Home New Case Client Portal [DOMAIN_NAME], P.A. [PERSON_NAME][EMAIL_ADDRESS][DO…" at bounding box center [502, 259] width 1005 height 518
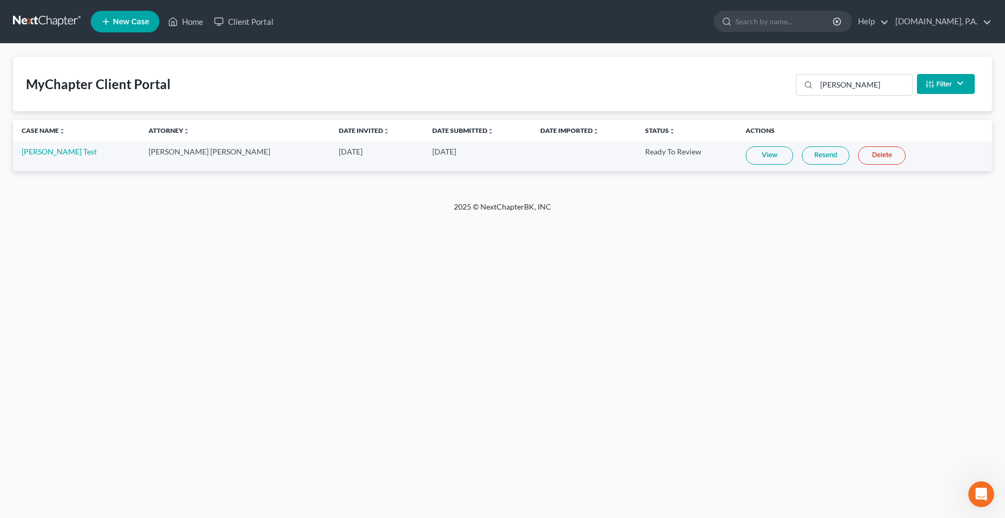
click at [146, 349] on div "Home New Case Client Portal [DOMAIN_NAME], P.A. [PERSON_NAME][EMAIL_ADDRESS][DO…" at bounding box center [502, 259] width 1005 height 518
drag, startPoint x: 185, startPoint y: 283, endPoint x: 195, endPoint y: 271, distance: 15.3
click at [185, 279] on div "Home New Case Client Portal [DOMAIN_NAME], P.A. [PERSON_NAME][EMAIL_ADDRESS][DO…" at bounding box center [502, 259] width 1005 height 518
click at [976, 506] on html at bounding box center [980, 493] width 26 height 26
click at [968, 504] on div "Open Intercom Messenger" at bounding box center [980, 493] width 26 height 26
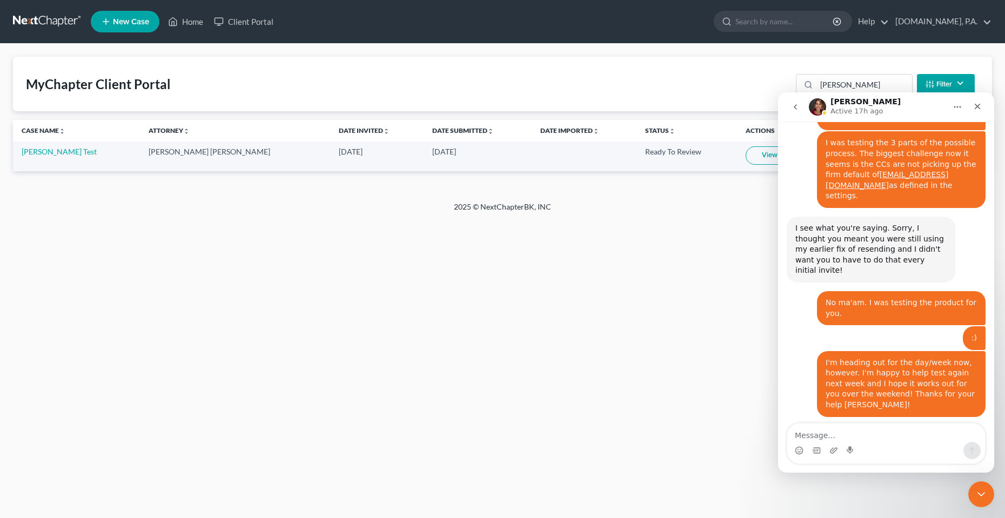
click at [540, 405] on div "Home New Case Client Portal [DOMAIN_NAME], P.A. [PERSON_NAME][EMAIL_ADDRESS][DO…" at bounding box center [502, 259] width 1005 height 518
click at [988, 485] on div "Close Intercom Messenger" at bounding box center [980, 493] width 26 height 26
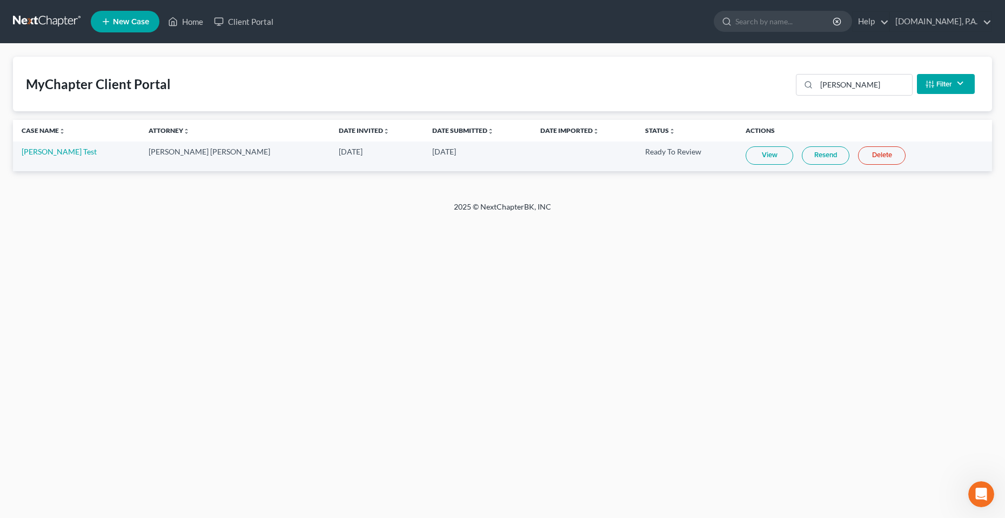
click at [491, 302] on div "Home New Case Client Portal [DOMAIN_NAME], P.A. [PERSON_NAME][EMAIL_ADDRESS][DO…" at bounding box center [502, 259] width 1005 height 518
click at [406, 322] on div "Home New Case Client Portal [DOMAIN_NAME], P.A. [PERSON_NAME][EMAIL_ADDRESS][DO…" at bounding box center [502, 259] width 1005 height 518
drag, startPoint x: 511, startPoint y: 278, endPoint x: 523, endPoint y: 283, distance: 12.1
click at [517, 283] on div "Home New Case Client Portal [DOMAIN_NAME], P.A. [PERSON_NAME][EMAIL_ADDRESS][DO…" at bounding box center [502, 259] width 1005 height 518
click at [434, 317] on div "Home New Case Client Portal [DOMAIN_NAME], P.A. [PERSON_NAME][EMAIL_ADDRESS][DO…" at bounding box center [502, 259] width 1005 height 518
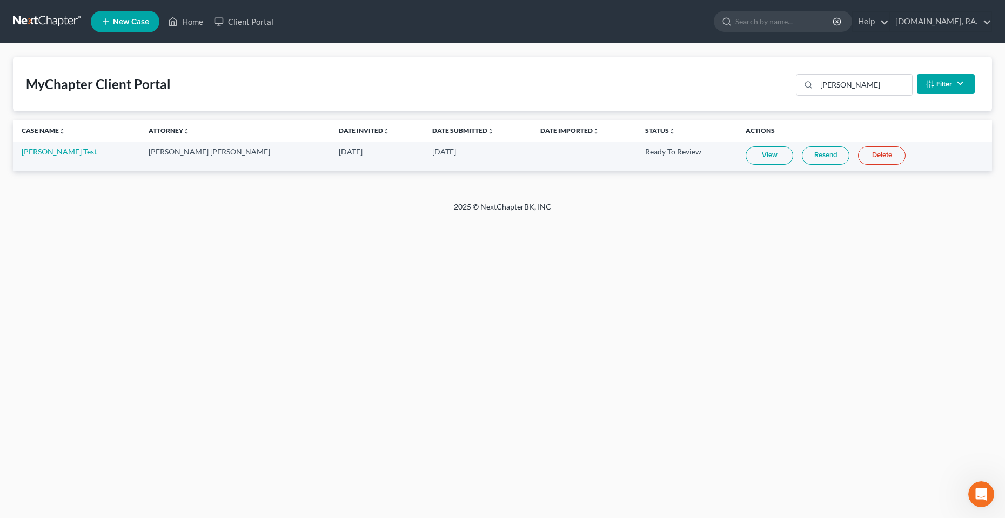
click at [356, 392] on div "Home New Case Client Portal [DOMAIN_NAME], P.A. [PERSON_NAME][EMAIL_ADDRESS][DO…" at bounding box center [502, 259] width 1005 height 518
drag, startPoint x: 155, startPoint y: 411, endPoint x: 155, endPoint y: 405, distance: 5.4
click at [156, 411] on div "Home New Case Client Portal [DOMAIN_NAME], P.A. [PERSON_NAME][EMAIL_ADDRESS][DO…" at bounding box center [502, 259] width 1005 height 518
click at [269, 383] on div "Home New Case Client Portal [DOMAIN_NAME], P.A. [PERSON_NAME][EMAIL_ADDRESS][DO…" at bounding box center [502, 259] width 1005 height 518
click at [396, 317] on div "Home New Case Client Portal [DOMAIN_NAME], P.A. [PERSON_NAME][EMAIL_ADDRESS][DO…" at bounding box center [502, 259] width 1005 height 518
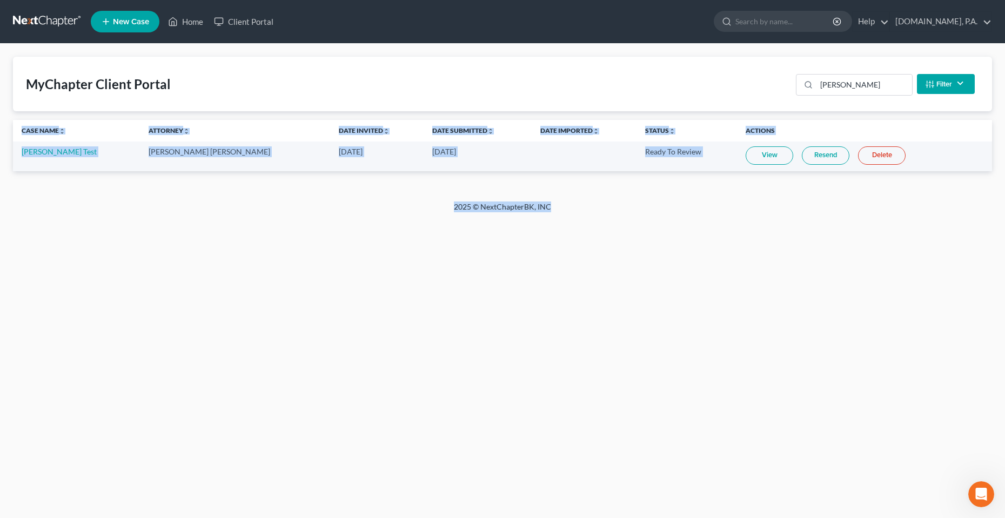
drag, startPoint x: 572, startPoint y: 209, endPoint x: 411, endPoint y: 237, distance: 163.9
click at [392, 188] on div "Home New Case Client Portal [DOMAIN_NAME], P.A. [PERSON_NAME][EMAIL_ADDRESS][DO…" at bounding box center [502, 259] width 1005 height 518
drag, startPoint x: 411, startPoint y: 287, endPoint x: 324, endPoint y: 286, distance: 87.0
click at [411, 287] on div "Home New Case Client Portal [DOMAIN_NAME], P.A. [PERSON_NAME][EMAIL_ADDRESS][DO…" at bounding box center [502, 259] width 1005 height 518
click at [288, 284] on div "Home New Case Client Portal [DOMAIN_NAME], P.A. [PERSON_NAME][EMAIL_ADDRESS][DO…" at bounding box center [502, 259] width 1005 height 518
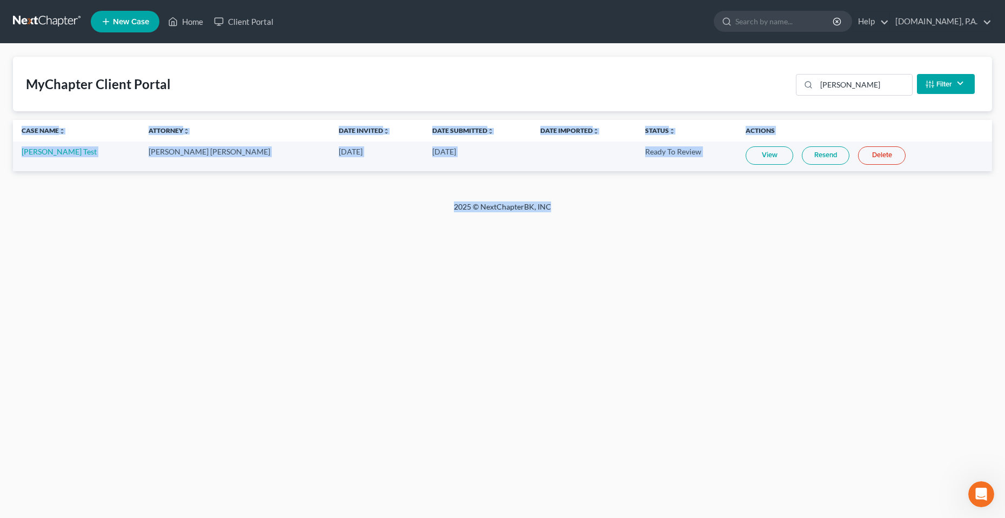
click at [539, 245] on div "Home New Case Client Portal [DOMAIN_NAME], P.A. [PERSON_NAME][EMAIL_ADDRESS][DO…" at bounding box center [502, 259] width 1005 height 518
click at [449, 212] on div "2025 © NextChapterBK, INC" at bounding box center [503, 211] width 616 height 19
click at [486, 208] on div "2025 © NextChapterBK, INC" at bounding box center [503, 211] width 616 height 19
click at [518, 193] on div "MyChapter Client Portal chas Filter Status Filter... Invited In Progress Ready …" at bounding box center [502, 123] width 1005 height 158
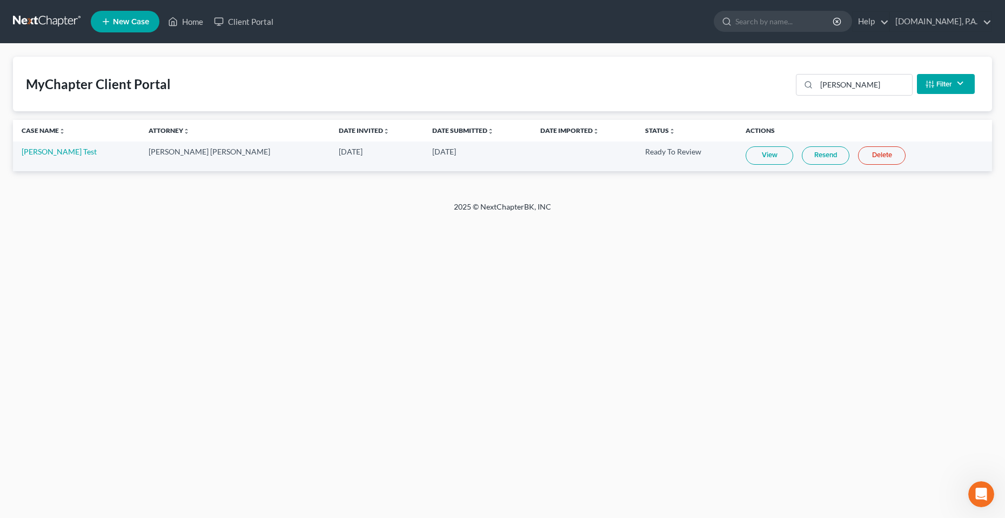
click at [588, 200] on div "MyChapter Client Portal chas Filter Status Filter... Invited In Progress Ready …" at bounding box center [502, 123] width 1005 height 158
drag, startPoint x: 68, startPoint y: 82, endPoint x: -12, endPoint y: 85, distance: 79.5
click at [0, 85] on html "Home New Case Client Portal Fresh-Start.Law, P.A. chas@fresh-start.law My Accou…" at bounding box center [502, 259] width 1005 height 518
click at [167, 275] on div "Home New Case Client Portal [DOMAIN_NAME], P.A. [PERSON_NAME][EMAIL_ADDRESS][DO…" at bounding box center [502, 259] width 1005 height 518
click at [984, 21] on link "[DOMAIN_NAME], P.A." at bounding box center [941, 21] width 102 height 19
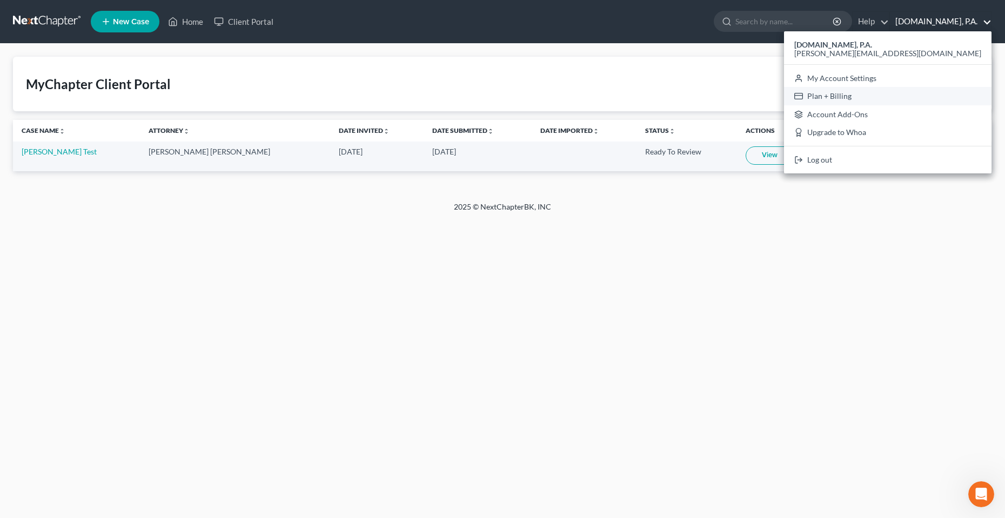
click at [953, 93] on link "Plan + Billing" at bounding box center [888, 96] width 208 height 18
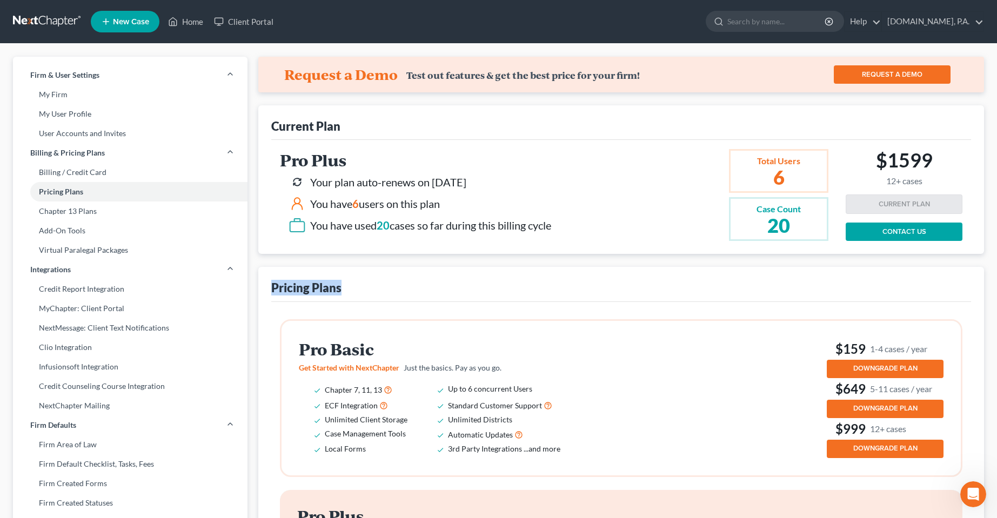
drag, startPoint x: 353, startPoint y: 294, endPoint x: 263, endPoint y: 293, distance: 90.3
click at [367, 291] on div "Pricing Plans" at bounding box center [621, 284] width 700 height 35
drag, startPoint x: 343, startPoint y: 291, endPoint x: 271, endPoint y: 287, distance: 72.0
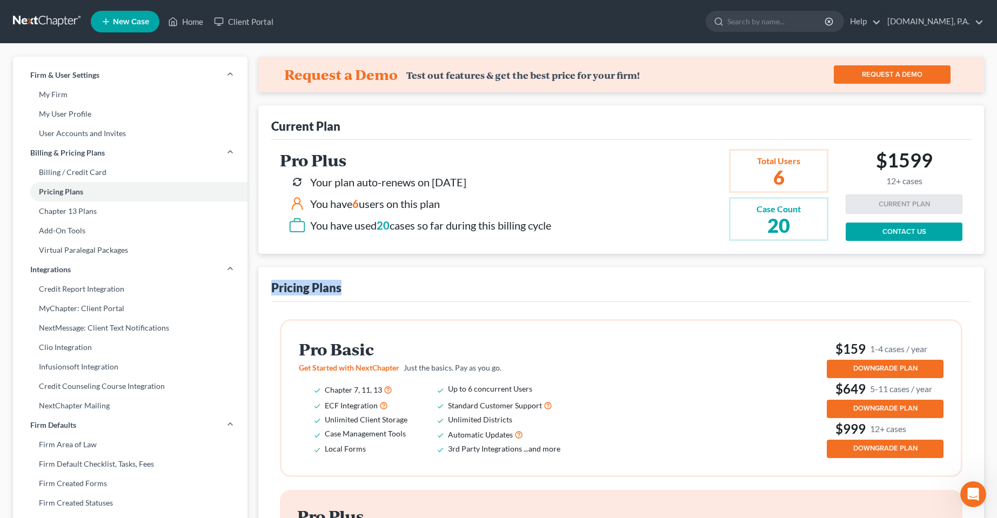
click at [372, 286] on div "Pricing Plans" at bounding box center [621, 284] width 700 height 35
drag, startPoint x: 351, startPoint y: 293, endPoint x: 255, endPoint y: 293, distance: 96.2
click at [358, 294] on div "Pricing Plans" at bounding box center [621, 284] width 700 height 35
drag, startPoint x: 350, startPoint y: 293, endPoint x: 262, endPoint y: 293, distance: 88.1
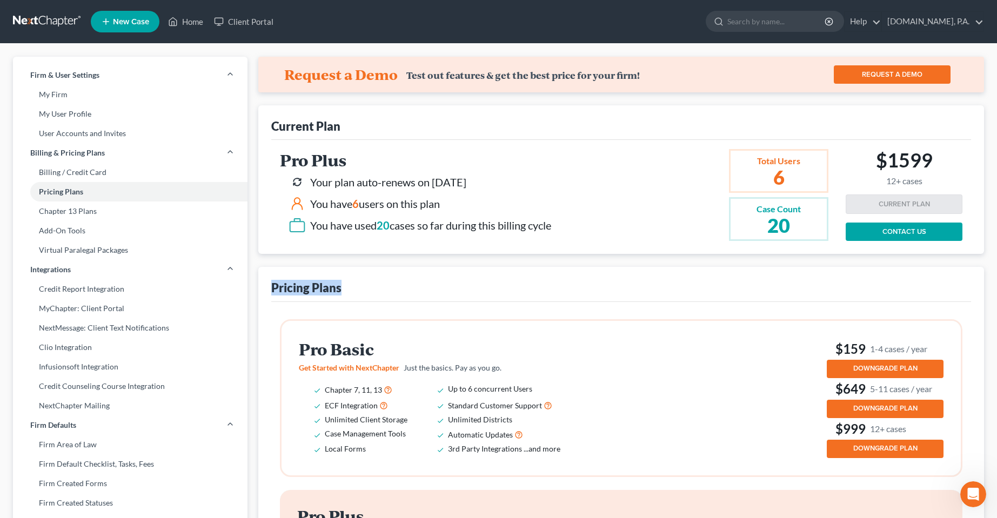
click at [348, 292] on div "Pricing Plans" at bounding box center [621, 284] width 700 height 35
drag, startPoint x: 356, startPoint y: 289, endPoint x: 272, endPoint y: 289, distance: 83.8
click at [272, 289] on div "Pricing Plans" at bounding box center [621, 284] width 700 height 35
click at [399, 289] on div "Pricing Plans" at bounding box center [621, 284] width 700 height 35
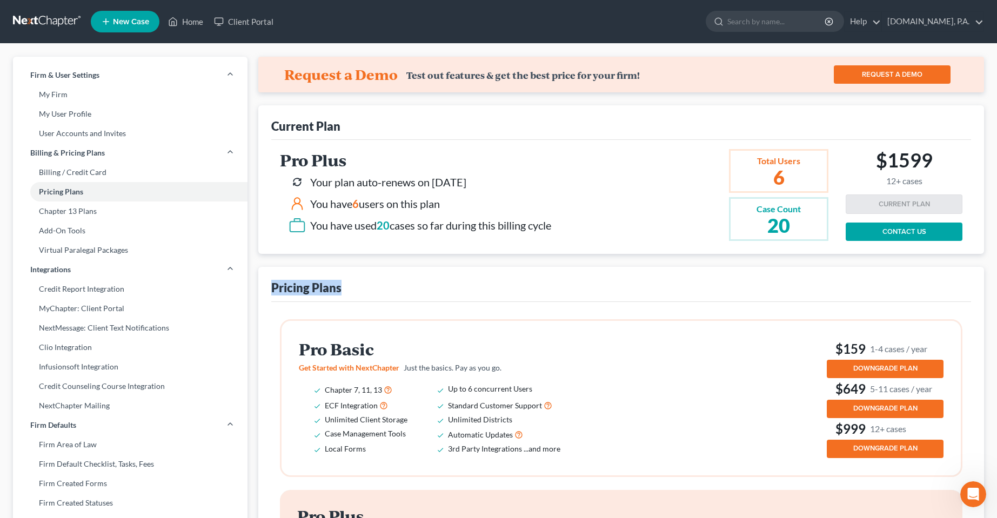
drag, startPoint x: 357, startPoint y: 292, endPoint x: 273, endPoint y: 298, distance: 84.0
click at [273, 298] on div "Pricing Plans" at bounding box center [621, 284] width 700 height 35
click at [362, 296] on div "Pricing Plans" at bounding box center [621, 284] width 700 height 35
drag, startPoint x: 357, startPoint y: 292, endPoint x: 270, endPoint y: 300, distance: 87.9
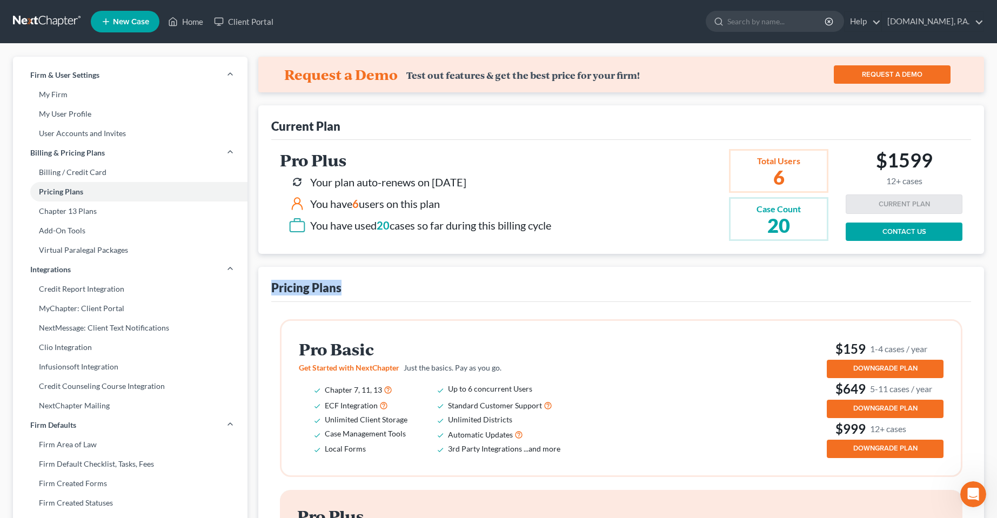
click at [397, 287] on div "Pricing Plans" at bounding box center [621, 284] width 700 height 35
drag, startPoint x: 365, startPoint y: 295, endPoint x: 267, endPoint y: 298, distance: 98.4
click at [386, 281] on div "Pricing Plans" at bounding box center [621, 284] width 700 height 35
drag, startPoint x: 359, startPoint y: 283, endPoint x: 250, endPoint y: 287, distance: 109.8
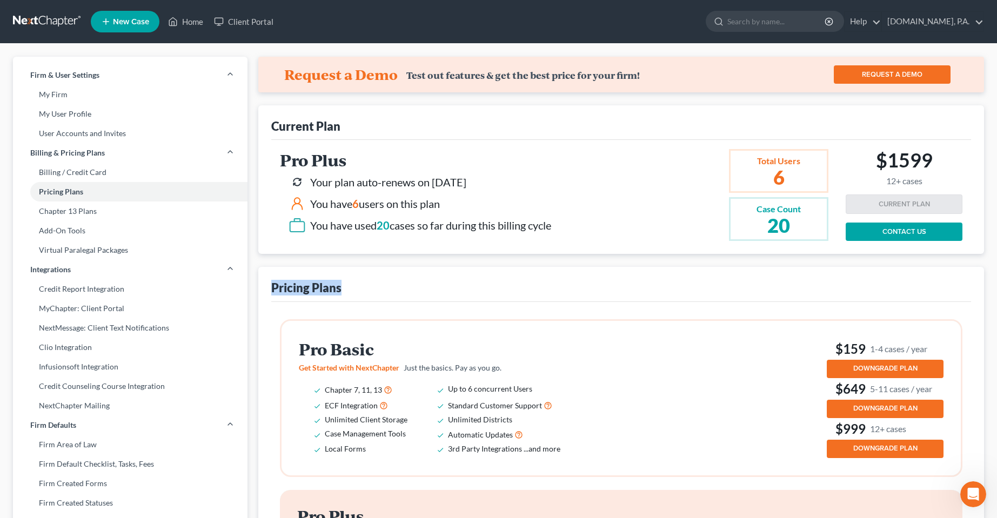
click at [371, 286] on div "Pricing Plans" at bounding box center [621, 284] width 700 height 35
drag, startPoint x: 318, startPoint y: 292, endPoint x: 257, endPoint y: 292, distance: 60.5
click at [389, 294] on div "Pricing Plans" at bounding box center [621, 284] width 700 height 35
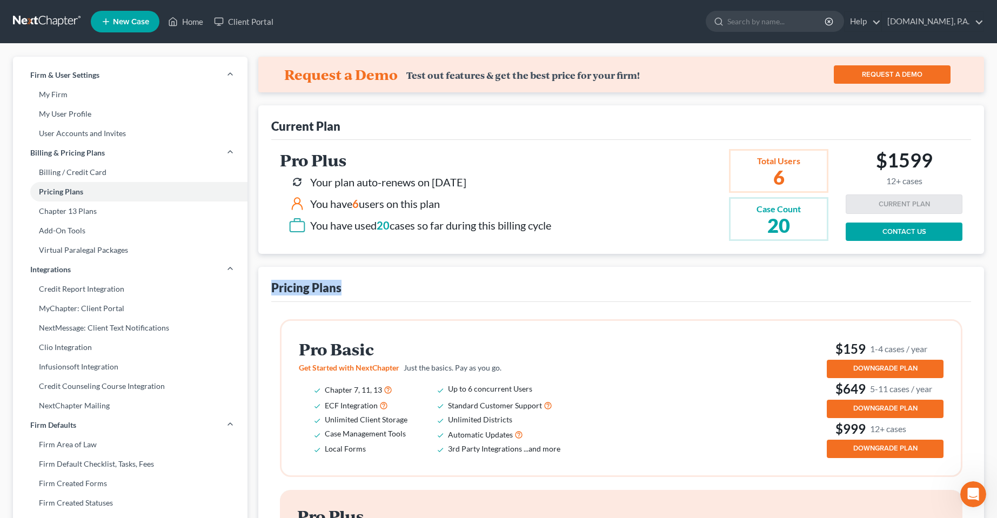
drag, startPoint x: 334, startPoint y: 294, endPoint x: 260, endPoint y: 295, distance: 74.0
click at [364, 293] on div "Pricing Plans" at bounding box center [621, 284] width 700 height 35
click at [983, 503] on div at bounding box center [973, 494] width 29 height 29
click at [979, 498] on div "Open Intercom Messenger" at bounding box center [972, 493] width 36 height 36
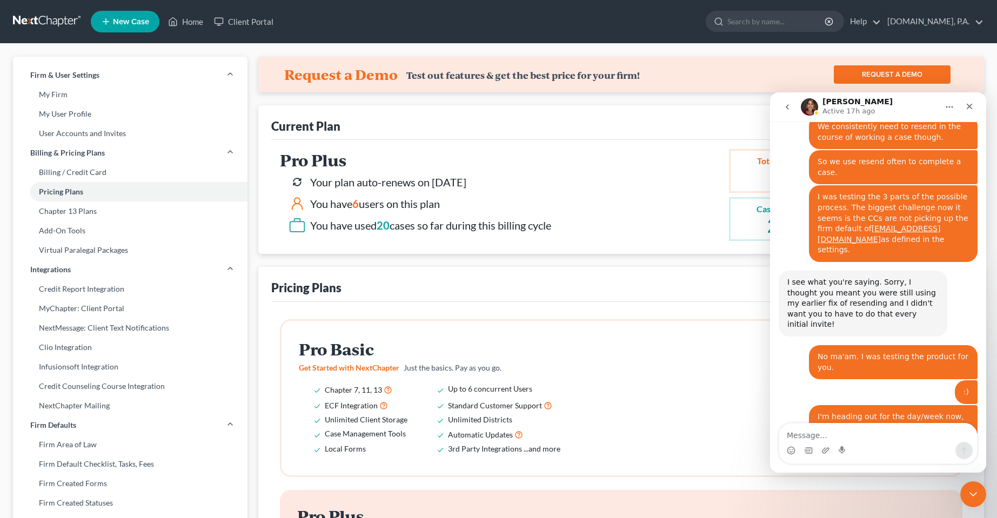
scroll to position [4892, 0]
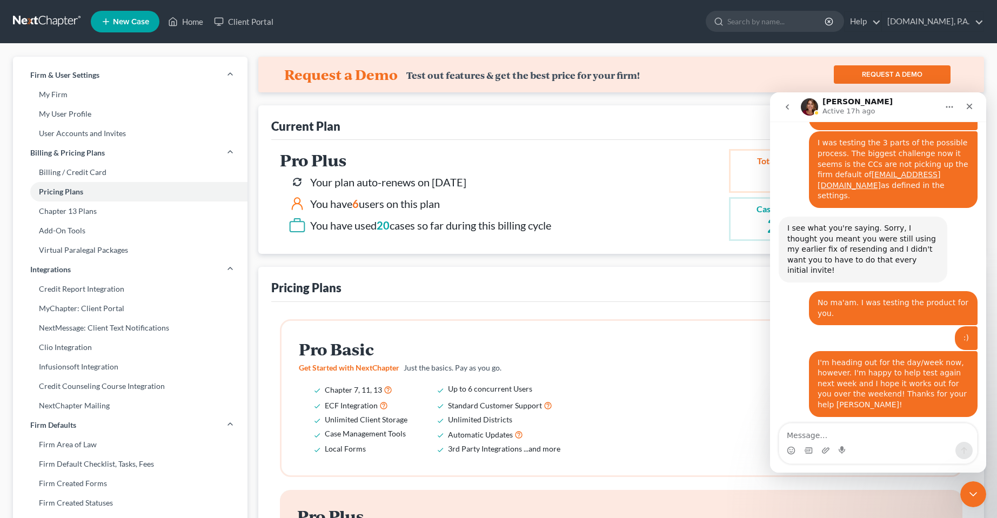
click at [868, 433] on textarea "Message…" at bounding box center [878, 433] width 198 height 18
click at [878, 439] on textarea "Message…" at bounding box center [878, 433] width 198 height 18
click at [858, 430] on textarea "Message…" at bounding box center [878, 433] width 198 height 18
click at [985, 504] on div at bounding box center [973, 494] width 29 height 29
click at [970, 500] on div "Close Intercom Messenger" at bounding box center [972, 493] width 26 height 26
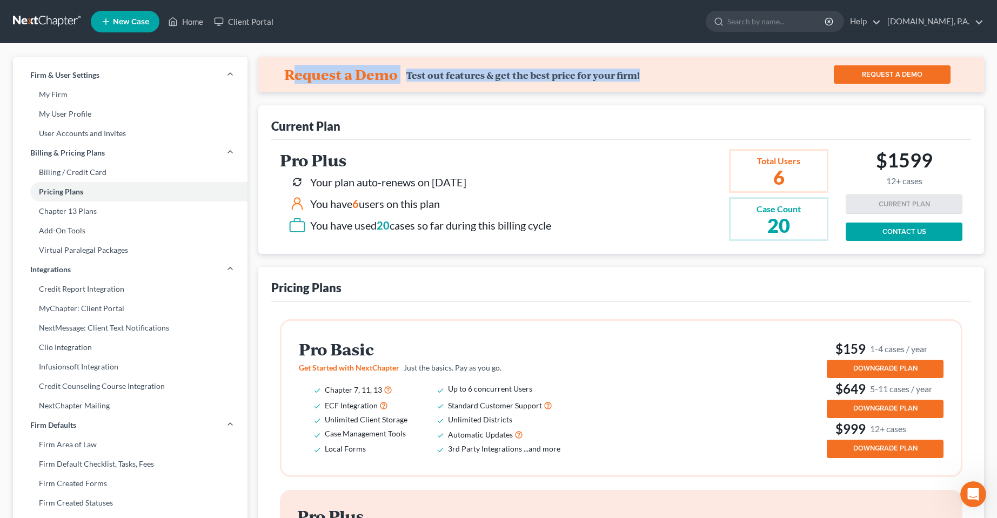
drag, startPoint x: 525, startPoint y: 82, endPoint x: 291, endPoint y: 75, distance: 234.6
click at [291, 75] on div "Request a Demo Test out features & get the best price for your firm! REQUEST A …" at bounding box center [621, 75] width 726 height 36
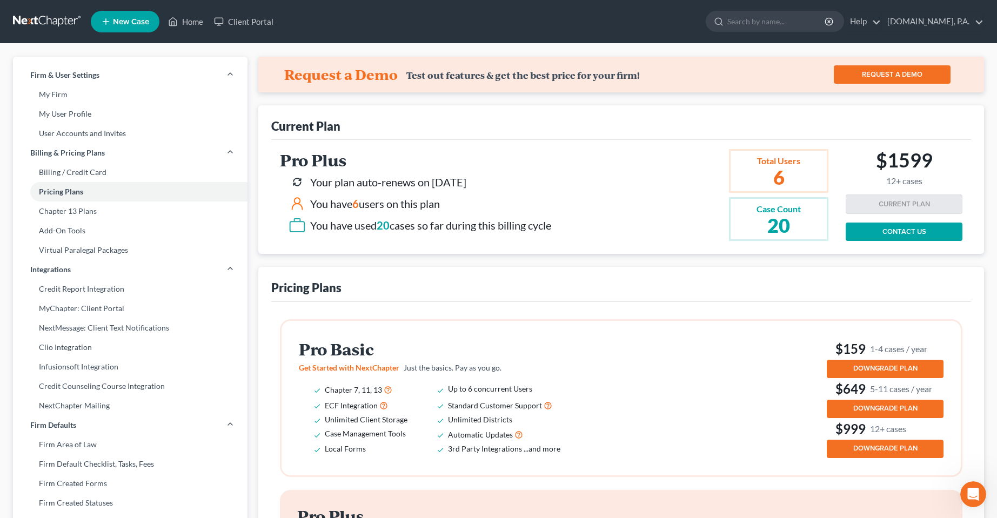
click at [462, 130] on div "Current Plan" at bounding box center [621, 122] width 700 height 35
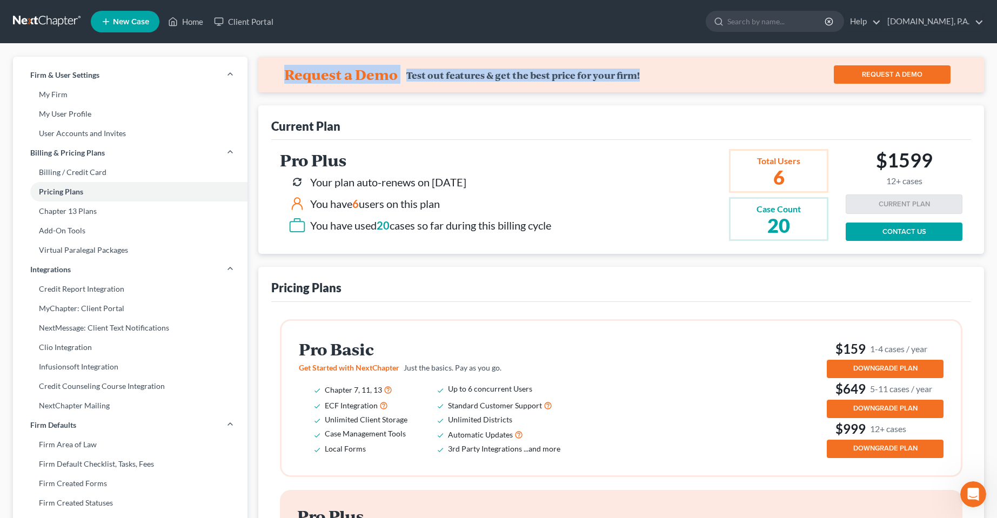
drag, startPoint x: 280, startPoint y: 78, endPoint x: 668, endPoint y: 90, distance: 387.6
click at [668, 90] on div "Request a Demo Test out features & get the best price for your firm! REQUEST A …" at bounding box center [621, 75] width 726 height 36
click at [665, 77] on div "Request a Demo Test out features & get the best price for your firm!" at bounding box center [535, 74] width 503 height 17
drag, startPoint x: 657, startPoint y: 76, endPoint x: 255, endPoint y: 78, distance: 401.5
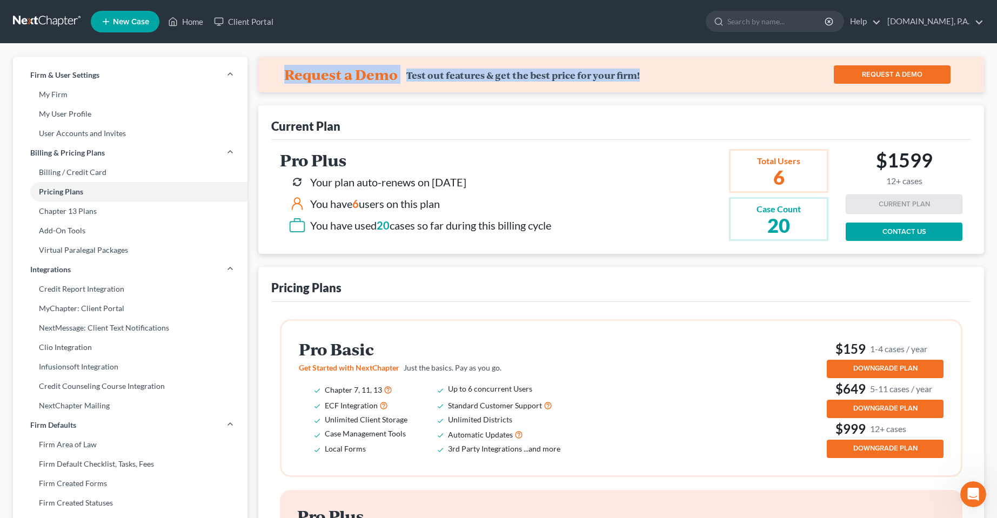
click at [259, 78] on div "Request a Demo Test out features & get the best price for your firm! REQUEST A …" at bounding box center [621, 75] width 726 height 36
drag, startPoint x: 268, startPoint y: 78, endPoint x: 670, endPoint y: 90, distance: 401.7
click at [670, 90] on div "Request a Demo Test out features & get the best price for your firm! REQUEST A …" at bounding box center [621, 75] width 726 height 36
click at [668, 79] on div "Request a Demo Test out features & get the best price for your firm!" at bounding box center [535, 74] width 503 height 17
drag, startPoint x: 648, startPoint y: 71, endPoint x: 257, endPoint y: 79, distance: 391.8
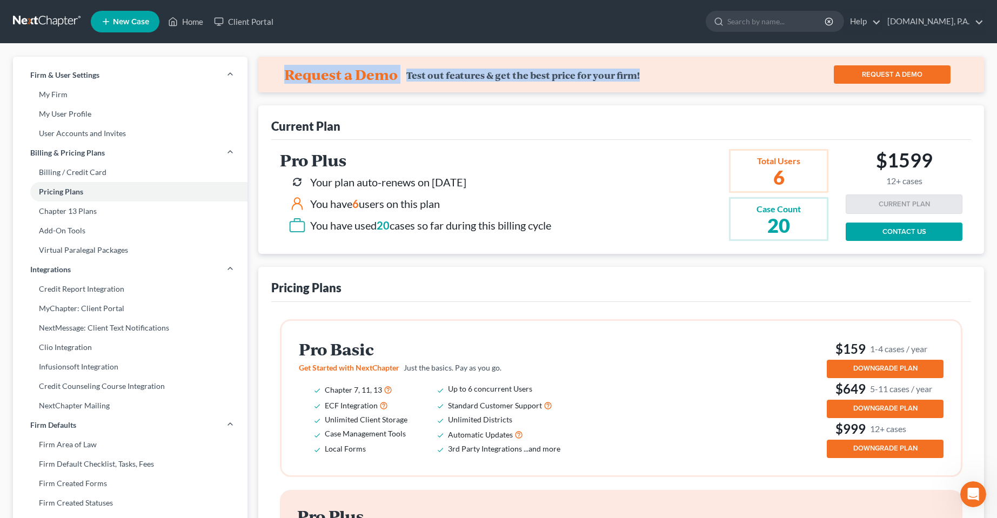
drag, startPoint x: 266, startPoint y: 81, endPoint x: 668, endPoint y: 85, distance: 401.5
click at [668, 85] on div "Request a Demo Test out features & get the best price for your firm! REQUEST A …" at bounding box center [621, 75] width 726 height 36
click at [669, 79] on div "Request a Demo Test out features & get the best price for your firm!" at bounding box center [535, 74] width 503 height 17
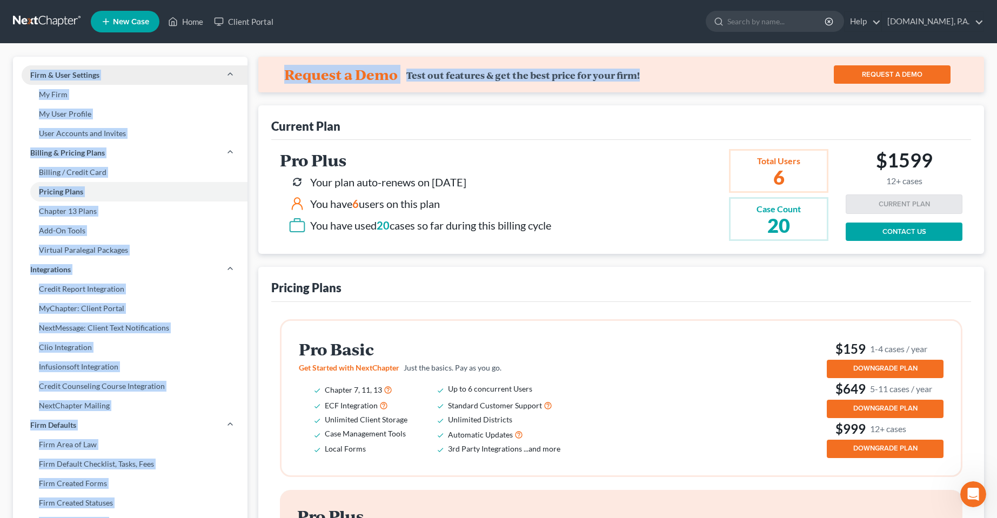
drag, startPoint x: 657, startPoint y: 74, endPoint x: 222, endPoint y: 76, distance: 435.0
click at [277, 83] on div "Request a Demo Test out features & get the best price for your firm! REQUEST A …" at bounding box center [621, 75] width 726 height 36
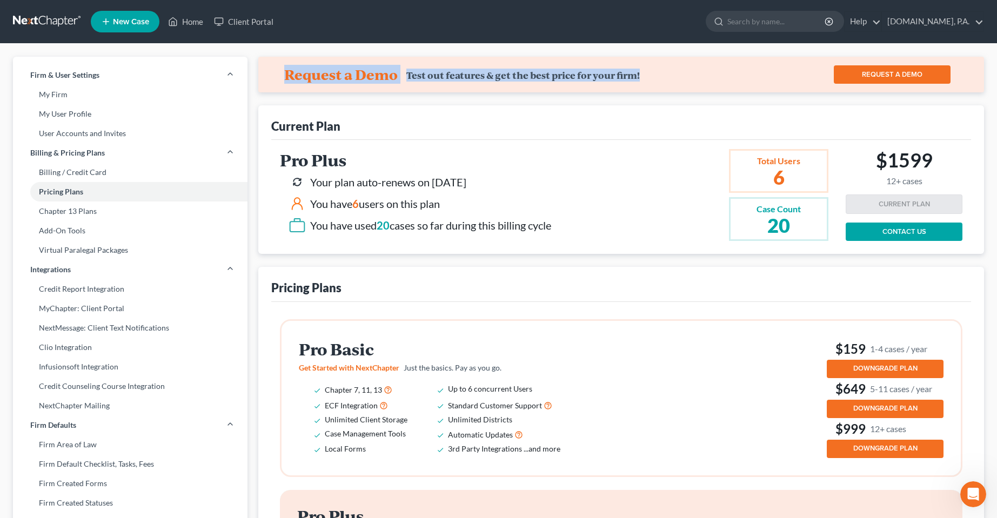
drag, startPoint x: 277, startPoint y: 76, endPoint x: 664, endPoint y: 81, distance: 387.5
click at [664, 81] on div "Request a Demo Test out features & get the best price for your firm! REQUEST A …" at bounding box center [621, 75] width 726 height 36
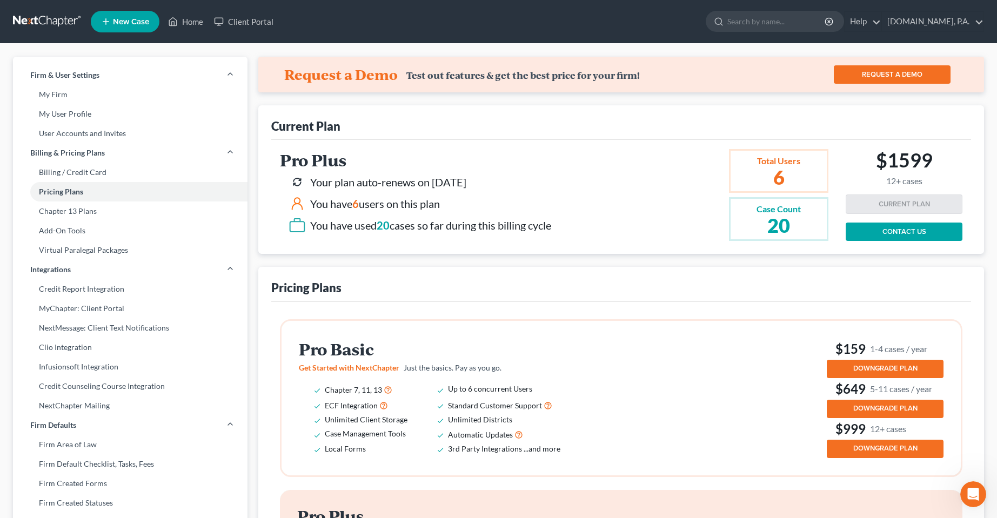
click at [645, 104] on div "Request a Demo Test out features & get the best price for your firm! REQUEST A …" at bounding box center [621, 523] width 726 height 932
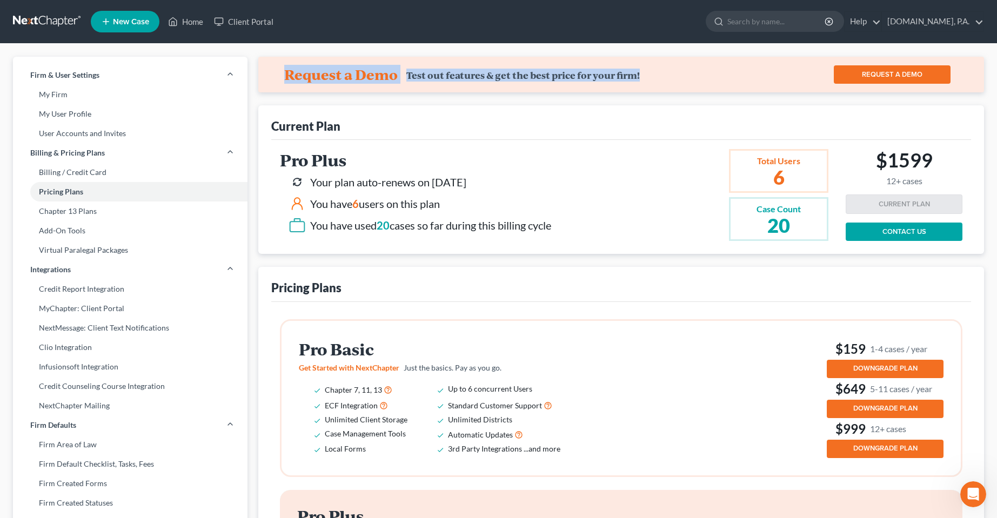
drag, startPoint x: 645, startPoint y: 76, endPoint x: 286, endPoint y: 86, distance: 358.4
click at [286, 86] on div "Request a Demo Test out features & get the best price for your firm! REQUEST A …" at bounding box center [621, 75] width 726 height 36
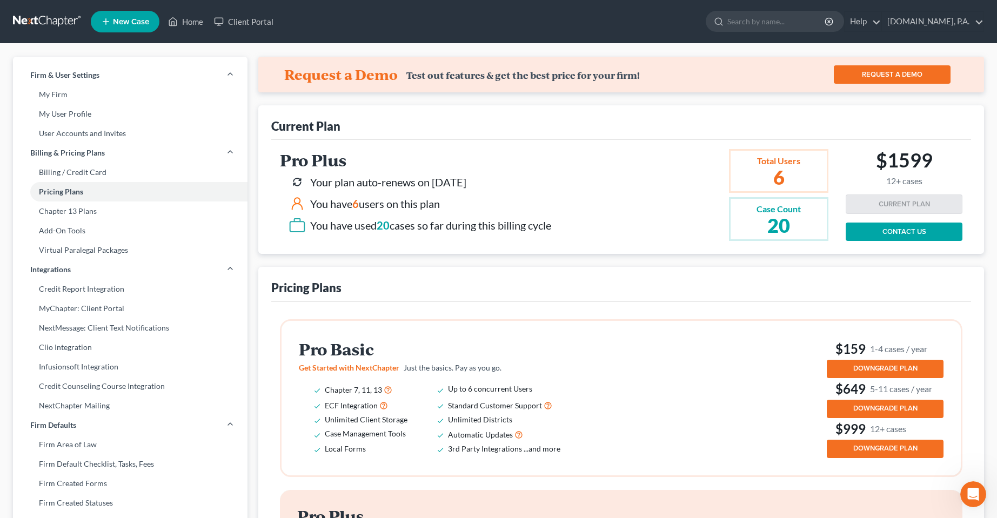
click at [512, 128] on div "Current Plan" at bounding box center [621, 122] width 700 height 35
click at [253, 27] on link "Client Portal" at bounding box center [244, 21] width 70 height 19
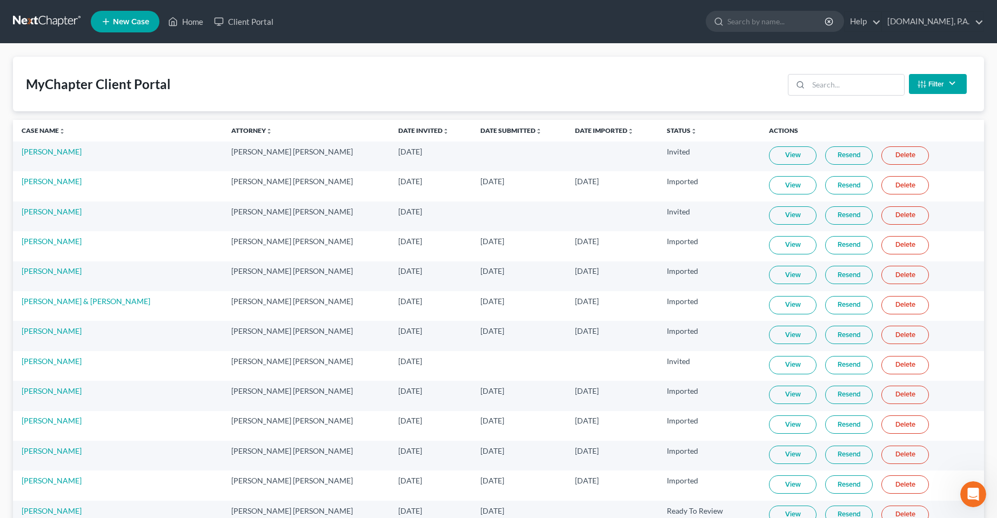
click at [830, 157] on link "Resend" at bounding box center [849, 155] width 48 height 18
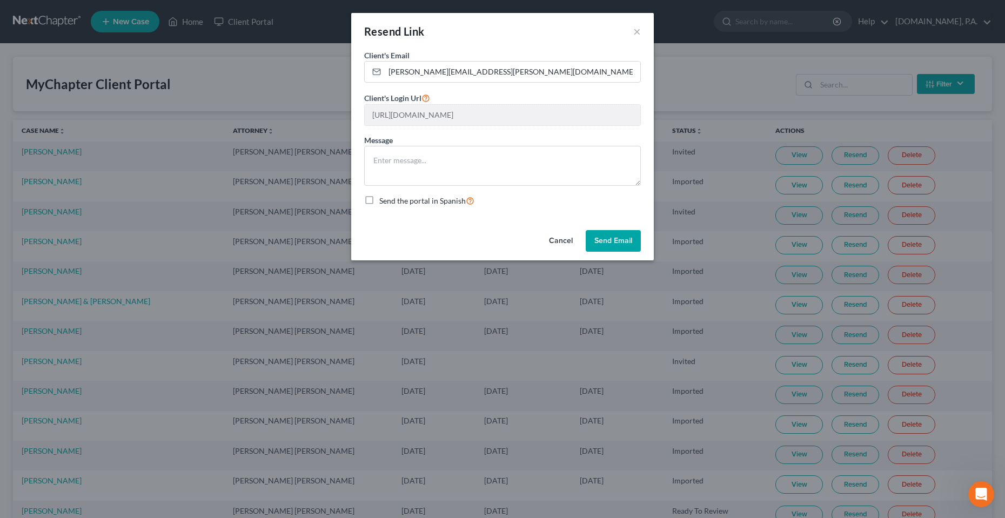
click at [562, 240] on button "Cancel" at bounding box center [560, 241] width 41 height 22
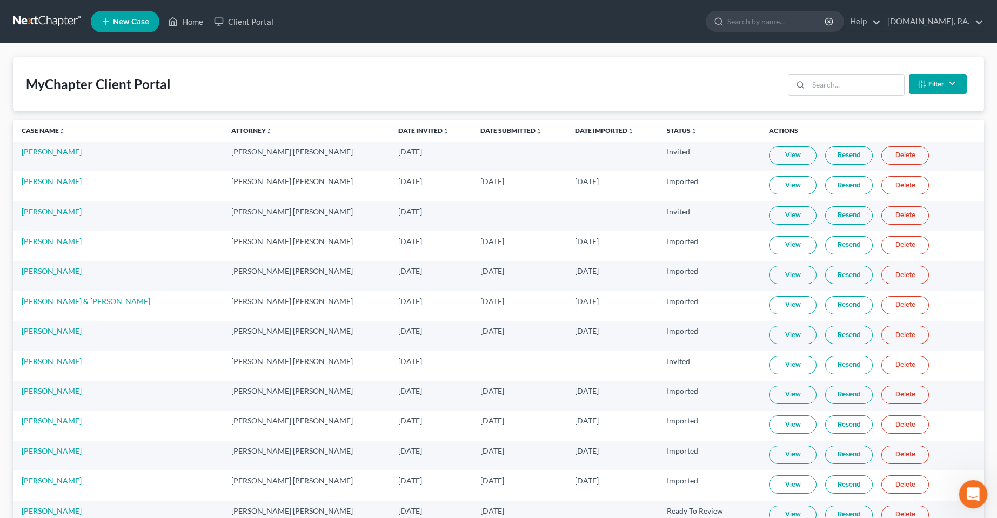
click at [975, 492] on icon "Open Intercom Messenger" at bounding box center [972, 493] width 18 height 18
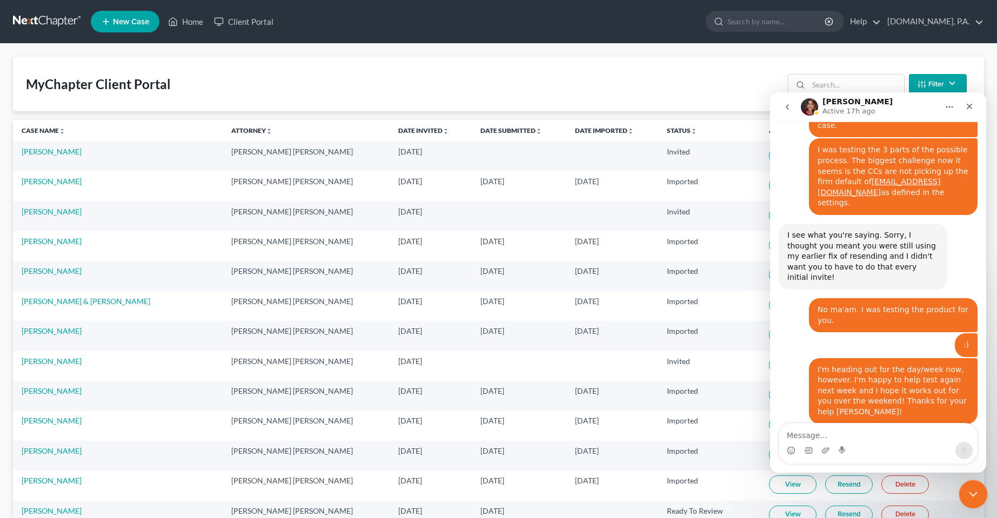
scroll to position [4892, 0]
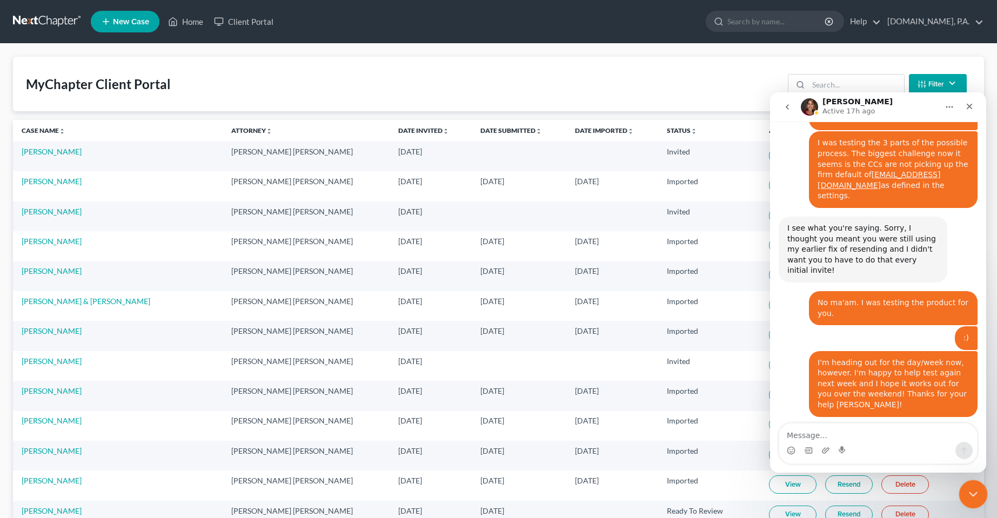
click at [976, 490] on icon "Close Intercom Messenger" at bounding box center [971, 492] width 13 height 13
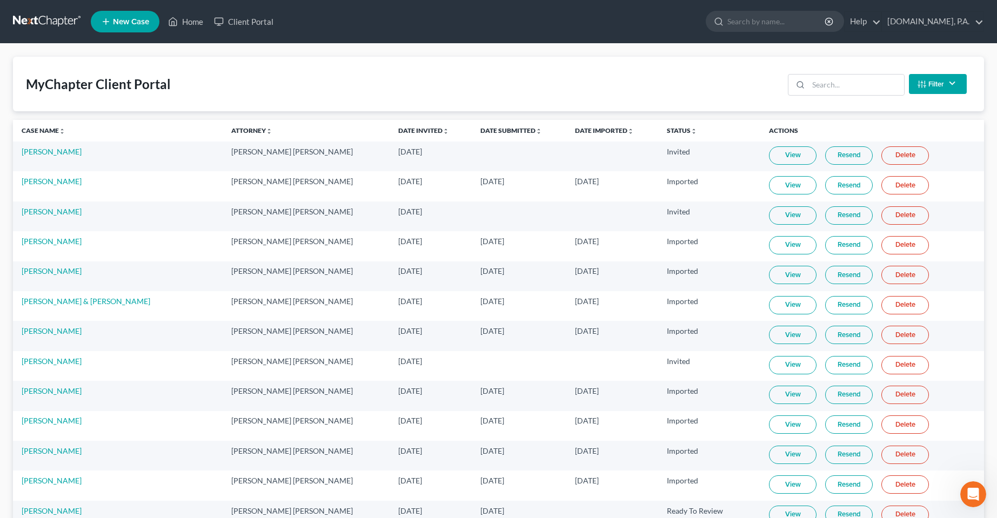
click at [599, 91] on div "MyChapter Client Portal Filter Status Filter... Invited In Progress Ready To Re…" at bounding box center [498, 84] width 971 height 55
drag, startPoint x: 185, startPoint y: 91, endPoint x: 12, endPoint y: 78, distance: 173.9
click at [304, 97] on div "MyChapter Client Portal Filter Status Filter... Invited In Progress Ready To Re…" at bounding box center [498, 84] width 971 height 55
drag, startPoint x: 249, startPoint y: 115, endPoint x: 246, endPoint y: 107, distance: 8.5
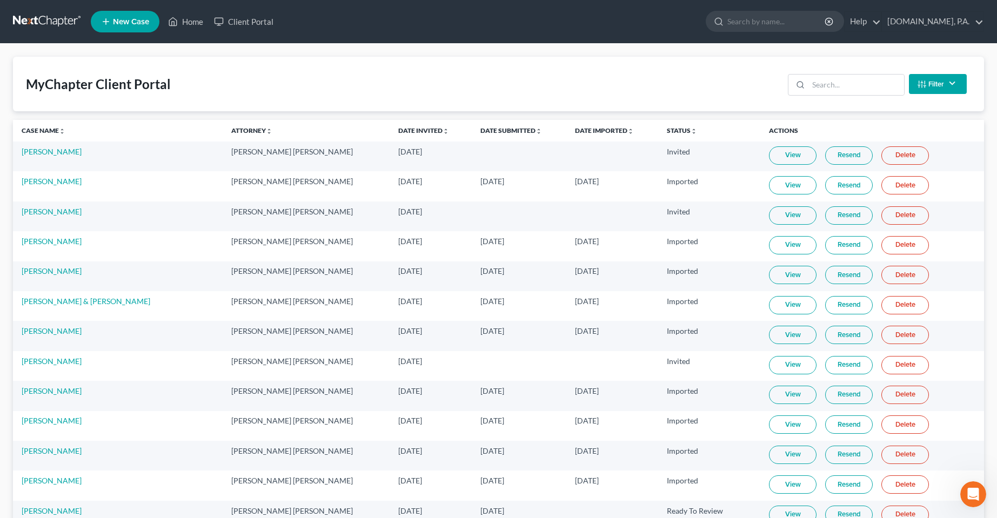
click at [246, 107] on div "MyChapter Client Portal Filter Status Filter... Invited In Progress Ready To Re…" at bounding box center [498, 84] width 971 height 55
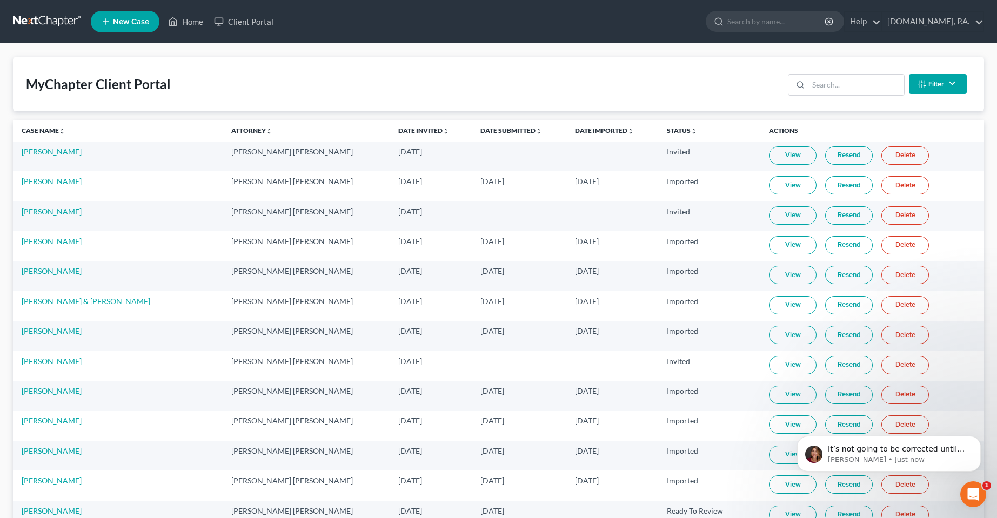
scroll to position [0, 0]
click at [975, 489] on icon "Open Intercom Messenger" at bounding box center [972, 493] width 18 height 18
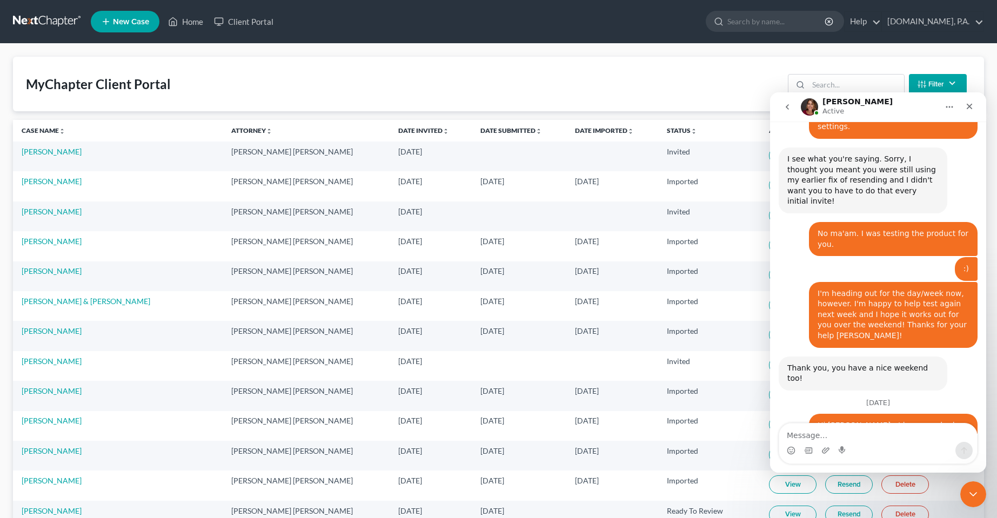
scroll to position [4974, 0]
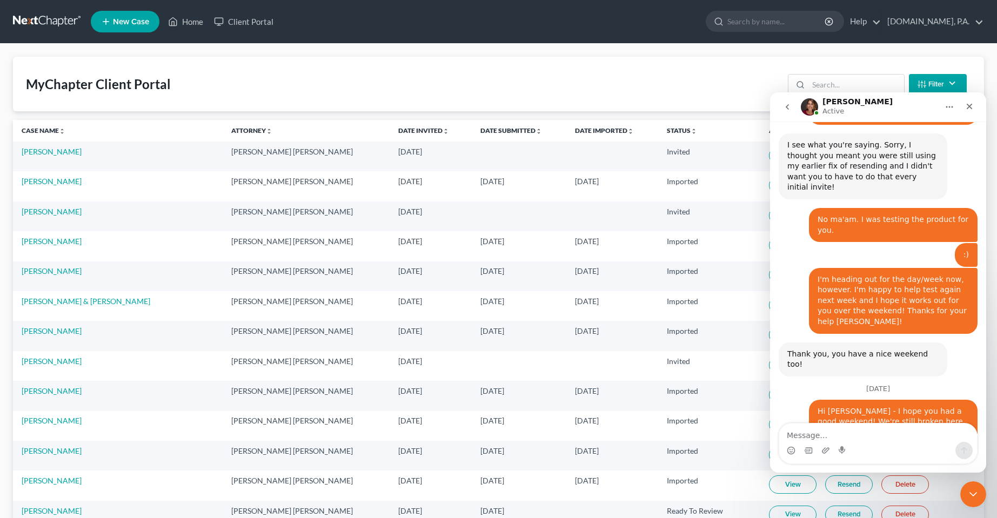
click at [844, 438] on textarea "Message…" at bounding box center [878, 433] width 198 height 18
click at [844, 436] on textarea "Message…" at bounding box center [878, 433] width 198 height 18
click at [842, 436] on textarea "Message…" at bounding box center [878, 433] width 198 height 18
click at [827, 436] on textarea "Message…" at bounding box center [878, 433] width 198 height 18
click at [894, 436] on textarea "Message…" at bounding box center [878, 433] width 198 height 18
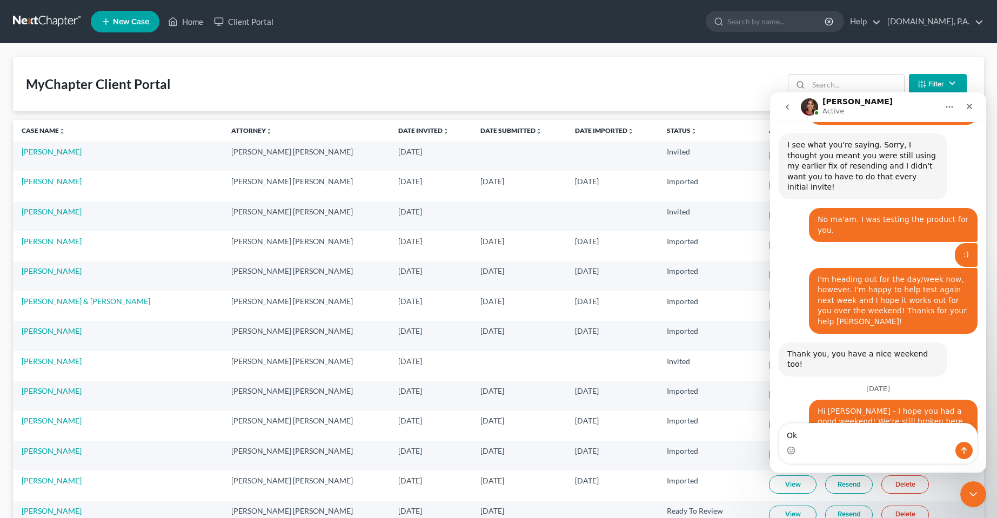
type textarea "Ok."
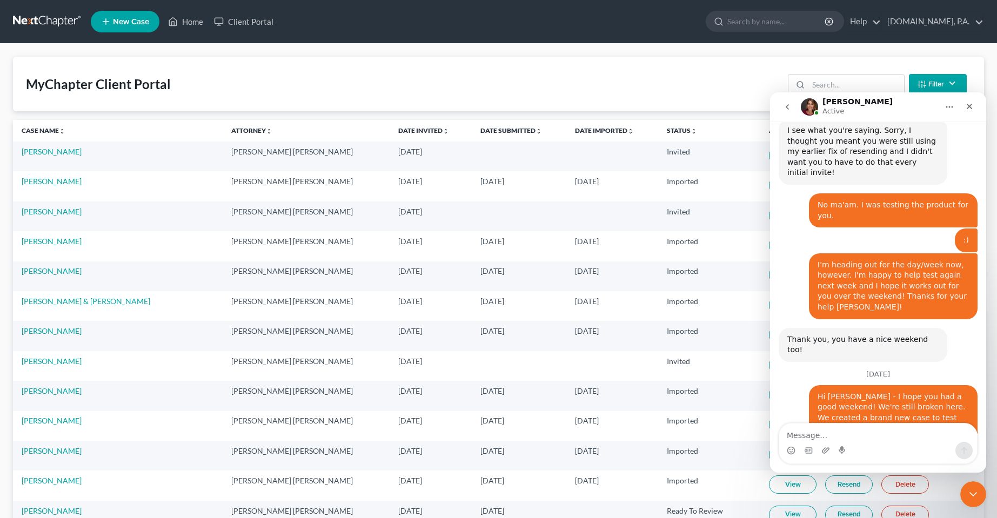
drag, startPoint x: 914, startPoint y: 337, endPoint x: 771, endPoint y: 320, distance: 143.6
drag, startPoint x: 912, startPoint y: 337, endPoint x: 916, endPoint y: 353, distance: 16.3
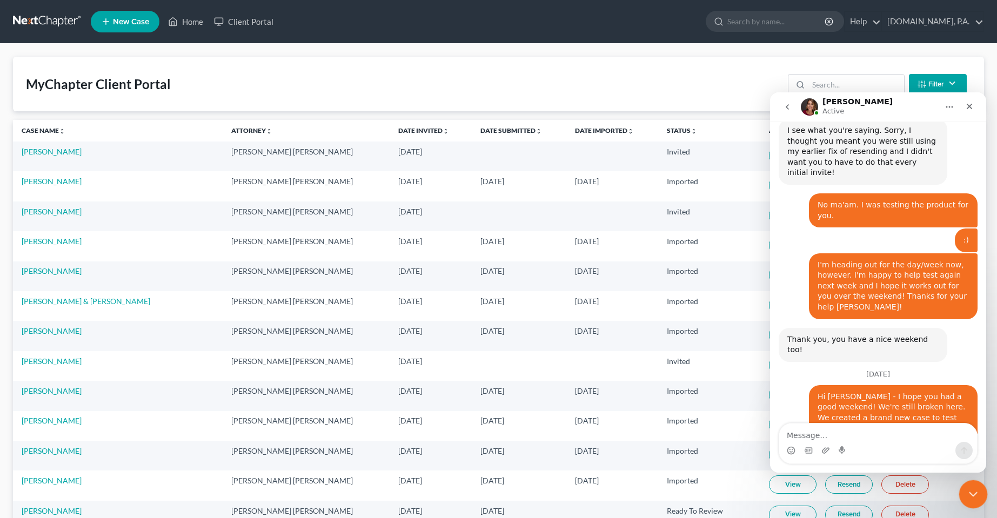
click at [972, 484] on div "Close Intercom Messenger" at bounding box center [972, 493] width 26 height 26
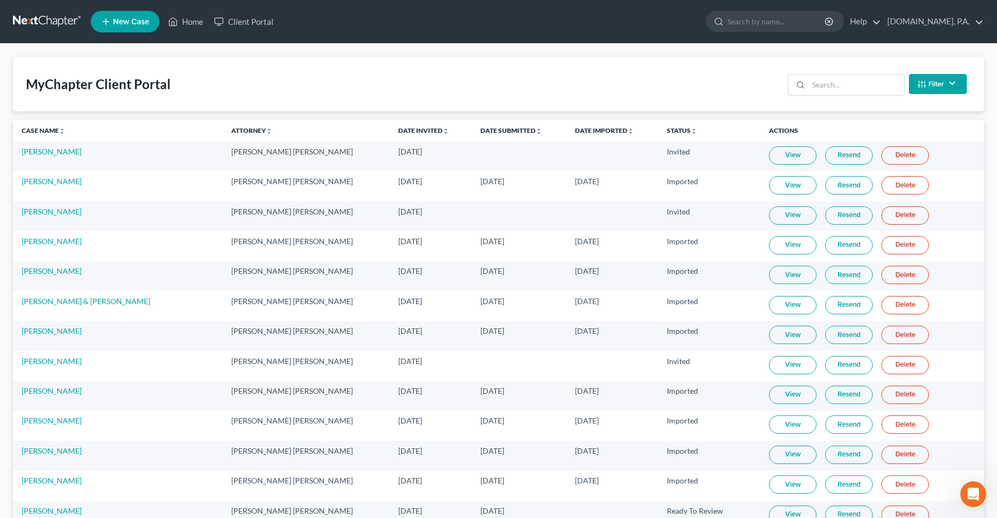
click at [339, 72] on div "MyChapter Client Portal Filter Status Filter... Invited In Progress Ready To Re…" at bounding box center [498, 84] width 971 height 55
drag, startPoint x: 161, startPoint y: 75, endPoint x: 15, endPoint y: 75, distance: 146.4
click at [15, 75] on div "MyChapter Client Portal Filter Status Filter... Invited In Progress Ready To Re…" at bounding box center [498, 84] width 971 height 55
click at [165, 85] on div "MyChapter Client Portal" at bounding box center [98, 84] width 145 height 17
drag, startPoint x: 193, startPoint y: 85, endPoint x: -7, endPoint y: 89, distance: 200.0
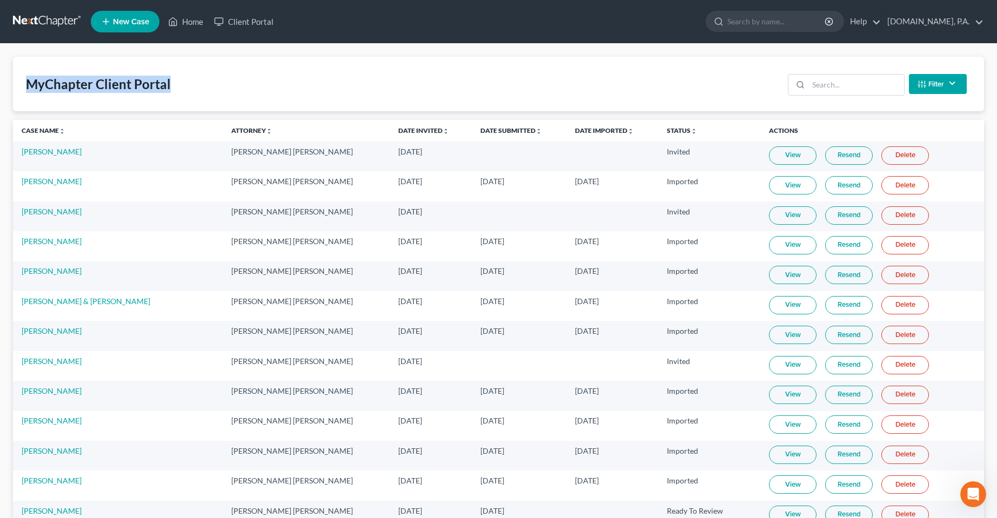
click at [257, 87] on div "MyChapter Client Portal Filter Status Filter... Invited In Progress Ready To Re…" at bounding box center [498, 84] width 971 height 55
drag, startPoint x: 186, startPoint y: 85, endPoint x: 45, endPoint y: 88, distance: 141.6
click at [240, 84] on div "MyChapter Client Portal Filter Status Filter... Invited In Progress Ready To Re…" at bounding box center [498, 84] width 971 height 55
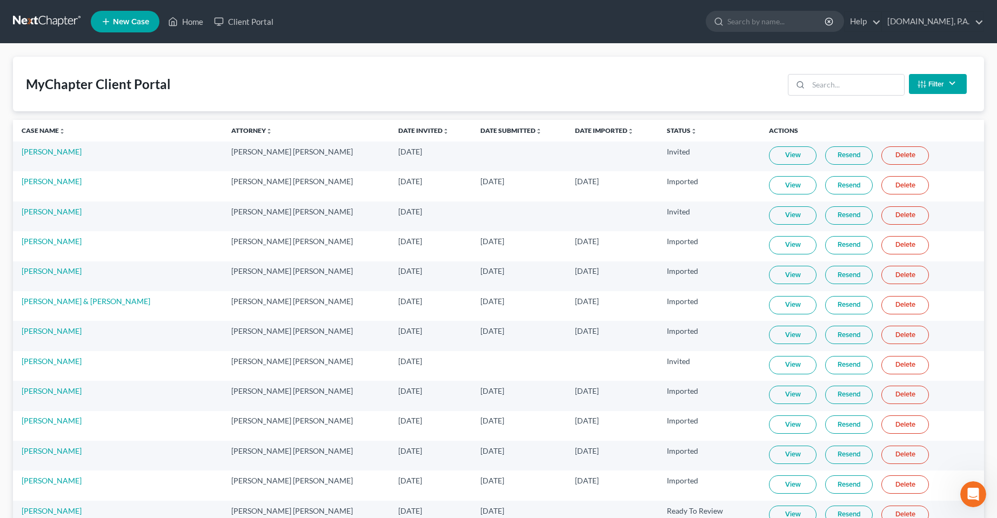
click at [660, 82] on div "MyChapter Client Portal Filter Status Filter... Invited In Progress Ready To Re…" at bounding box center [498, 84] width 971 height 55
click at [213, 89] on div "MyChapter Client Portal Filter Status Filter... Invited In Progress Ready To Re…" at bounding box center [498, 84] width 971 height 55
click at [188, 97] on div "MyChapter Client Portal Filter Status Filter... Invited In Progress Ready To Re…" at bounding box center [498, 84] width 971 height 55
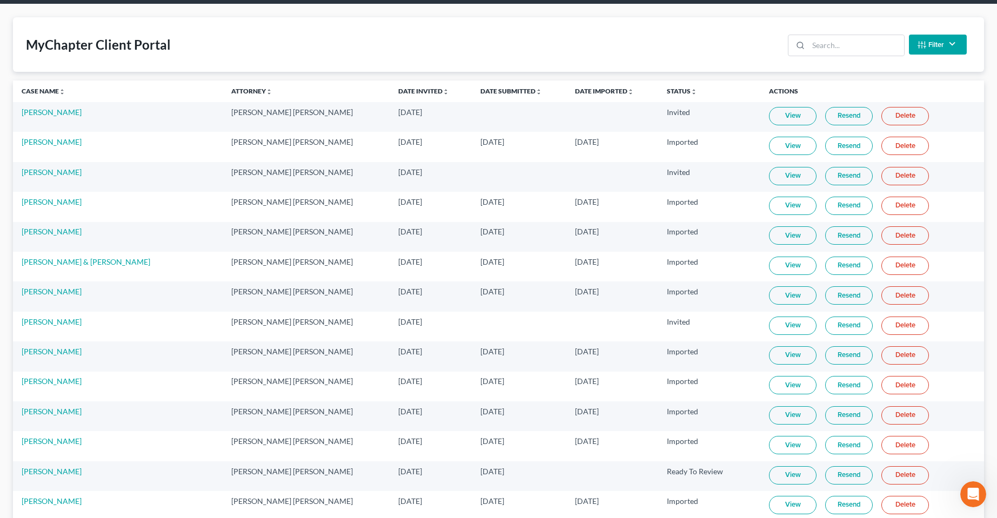
scroll to position [0, 0]
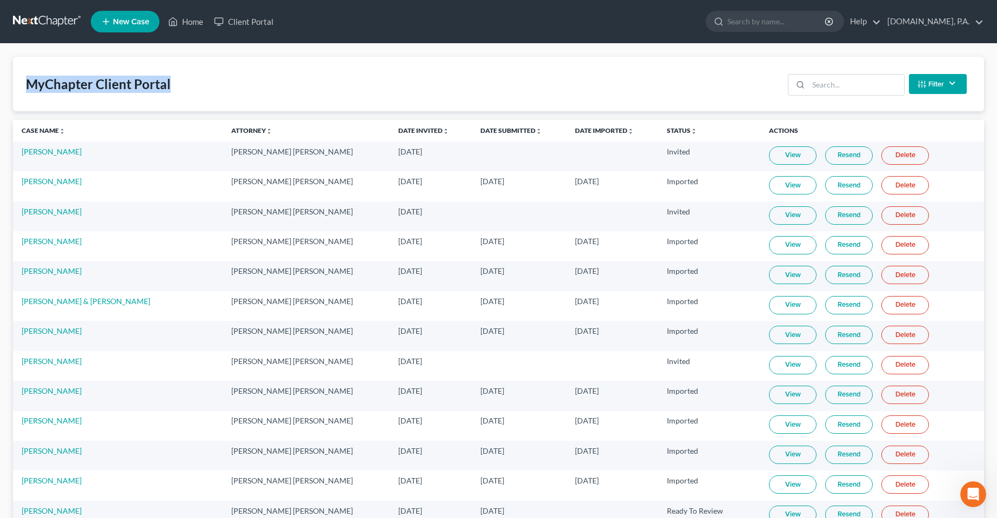
drag, startPoint x: 177, startPoint y: 79, endPoint x: -27, endPoint y: 83, distance: 204.3
click at [137, 87] on div "MyChapter Client Portal" at bounding box center [98, 84] width 145 height 17
click at [615, 69] on div "MyChapter Client Portal Filter Status Filter... Invited In Progress Ready To Re…" at bounding box center [498, 84] width 971 height 55
click at [607, 58] on div "MyChapter Client Portal Filter Status Filter... Invited In Progress Ready To Re…" at bounding box center [498, 84] width 971 height 55
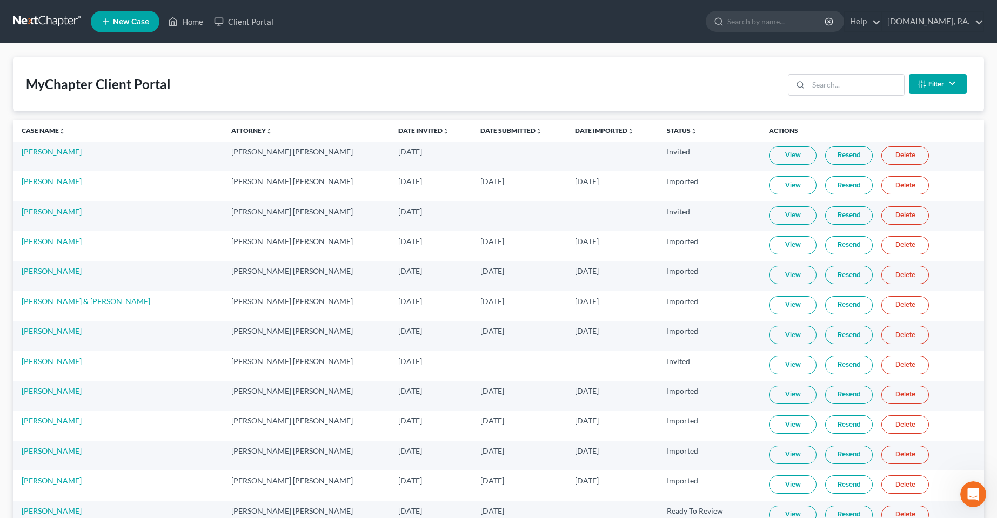
click at [595, 85] on div "MyChapter Client Portal Filter Status Filter... Invited In Progress Ready To Re…" at bounding box center [498, 84] width 971 height 55
click at [581, 84] on div "MyChapter Client Portal Filter Status Filter... Invited In Progress Ready To Re…" at bounding box center [498, 84] width 971 height 55
drag, startPoint x: 248, startPoint y: 77, endPoint x: 256, endPoint y: 86, distance: 11.9
click at [248, 77] on div "MyChapter Client Portal Filter Status Filter... Invited In Progress Ready To Re…" at bounding box center [498, 84] width 971 height 55
click at [837, 156] on link "Resend" at bounding box center [849, 155] width 48 height 18
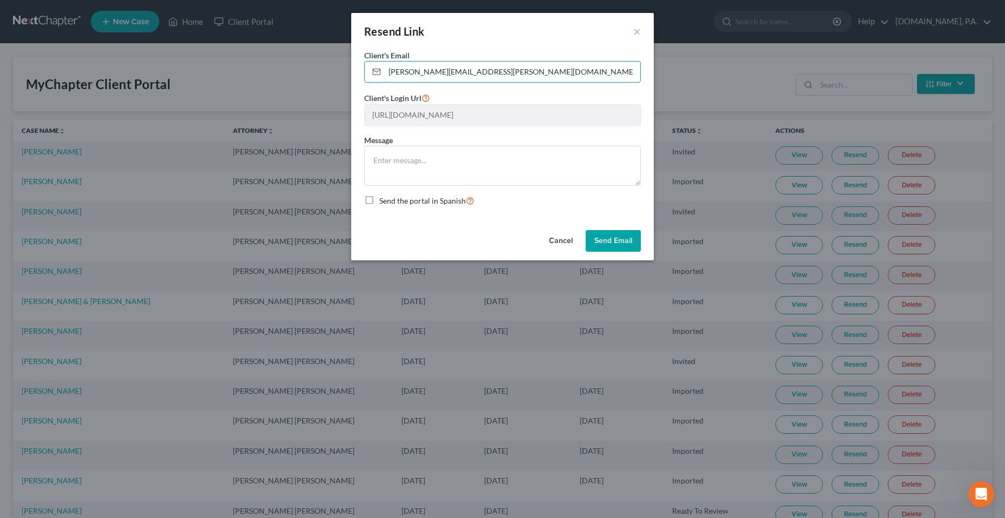
drag, startPoint x: 488, startPoint y: 71, endPoint x: 353, endPoint y: 70, distance: 134.6
click at [353, 70] on div "Client's Email * emily.a.curby@gmail.com Client's Login Url https://app.mychapt…" at bounding box center [502, 138] width 303 height 176
type input "[EMAIL_ADDRESS][DOMAIN_NAME]"
click at [442, 72] on input "[EMAIL_ADDRESS][DOMAIN_NAME]" at bounding box center [513, 72] width 256 height 21
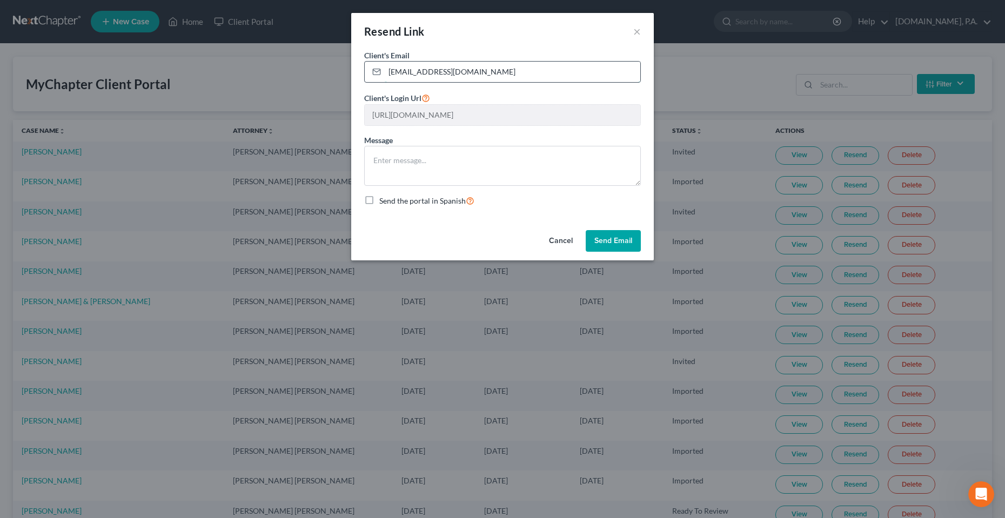
click at [442, 72] on input "[EMAIL_ADDRESS][DOMAIN_NAME]" at bounding box center [513, 72] width 256 height 21
click at [431, 164] on textarea at bounding box center [502, 166] width 277 height 40
drag, startPoint x: 613, startPoint y: 243, endPoint x: 530, endPoint y: 247, distance: 82.8
click at [513, 253] on div "Cancel Send Email" at bounding box center [502, 243] width 303 height 35
click at [638, 31] on button "×" at bounding box center [637, 31] width 8 height 13
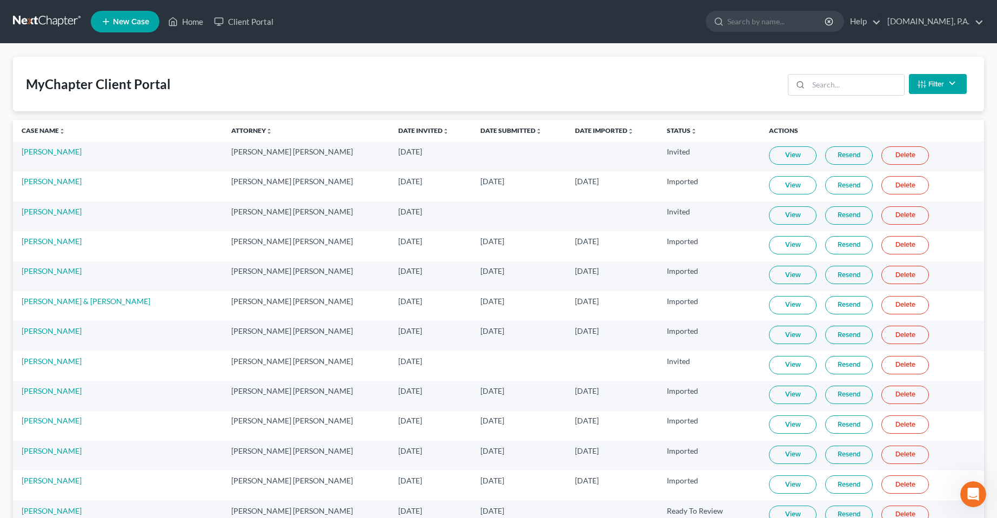
click at [839, 157] on link "Resend" at bounding box center [849, 155] width 48 height 18
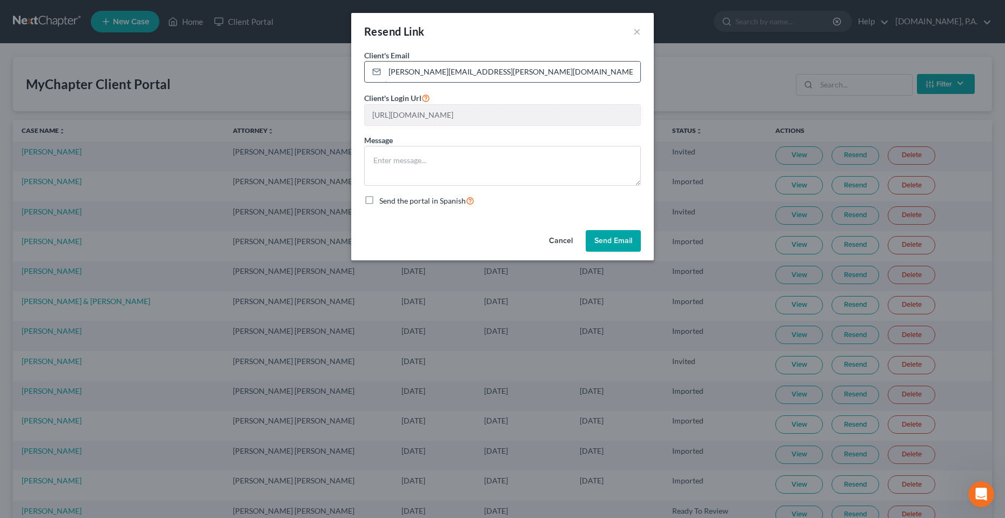
click at [481, 66] on input "emily.a.curby@gmail.com" at bounding box center [513, 72] width 256 height 21
paste input "[EMAIL_ADDRESS][DOMAIN_NAME]"
type input "[EMAIL_ADDRESS][DOMAIN_NAME]"
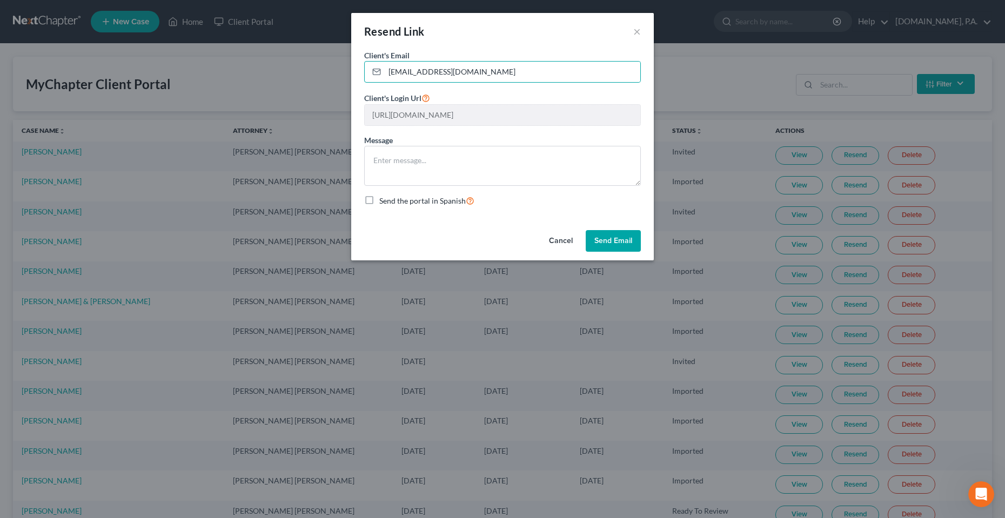
click at [417, 223] on div "Client's Email * documents@fresh-start.law Client's Login Url https://app.mycha…" at bounding box center [502, 138] width 303 height 176
click at [552, 238] on button "Cancel" at bounding box center [560, 241] width 41 height 22
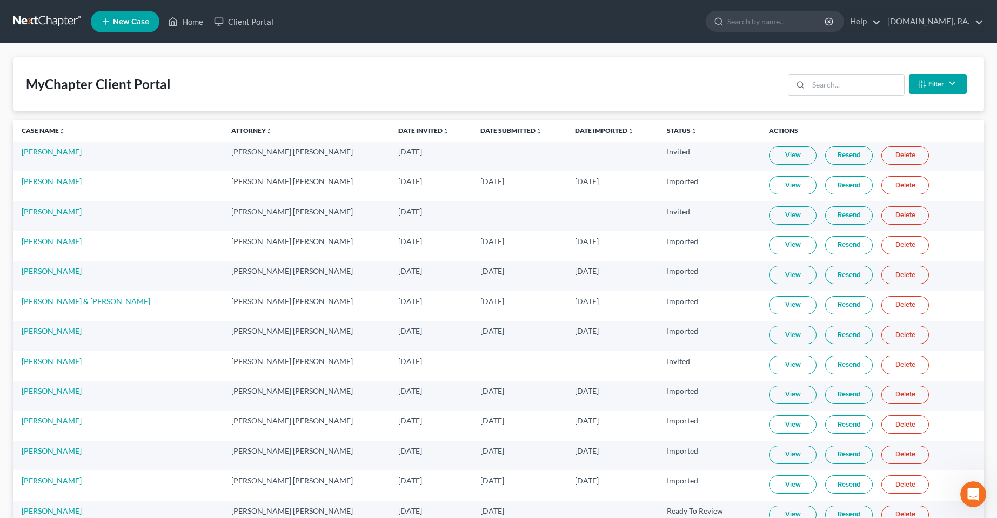
click at [184, 77] on div "MyChapter Client Portal Filter Status Filter... Invited In Progress Ready To Re…" at bounding box center [498, 84] width 971 height 55
